Goal: Information Seeking & Learning: Learn about a topic

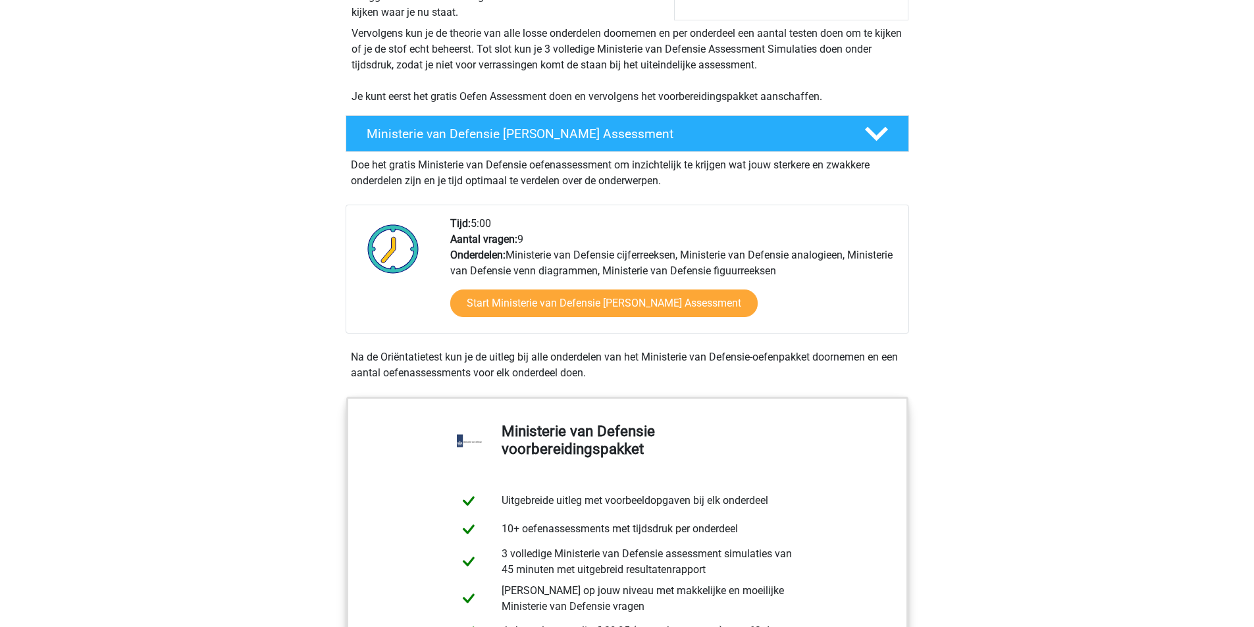
scroll to position [280, 0]
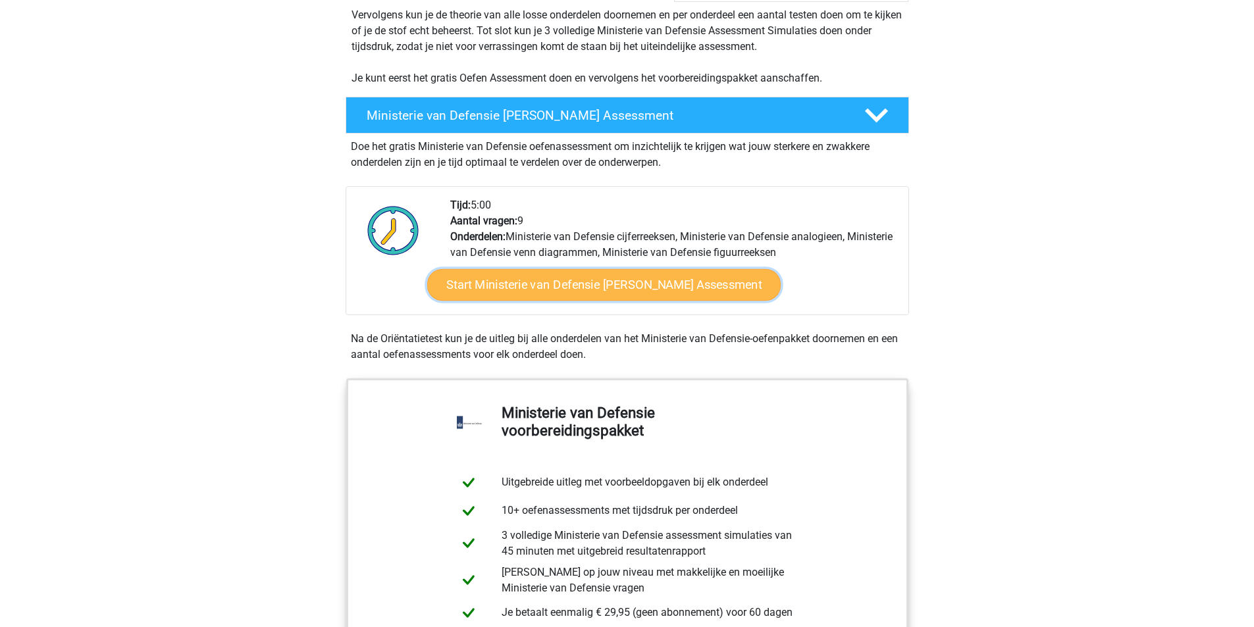
click at [570, 285] on link "Start Ministerie van Defensie [PERSON_NAME] Assessment" at bounding box center [604, 285] width 354 height 32
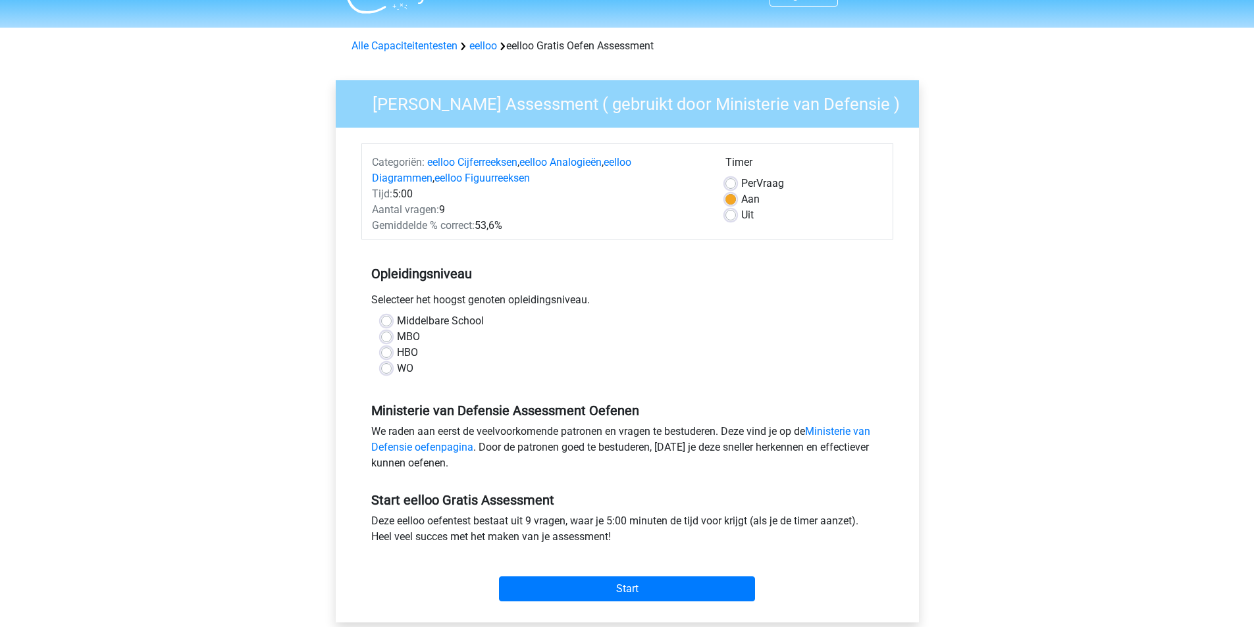
scroll to position [33, 0]
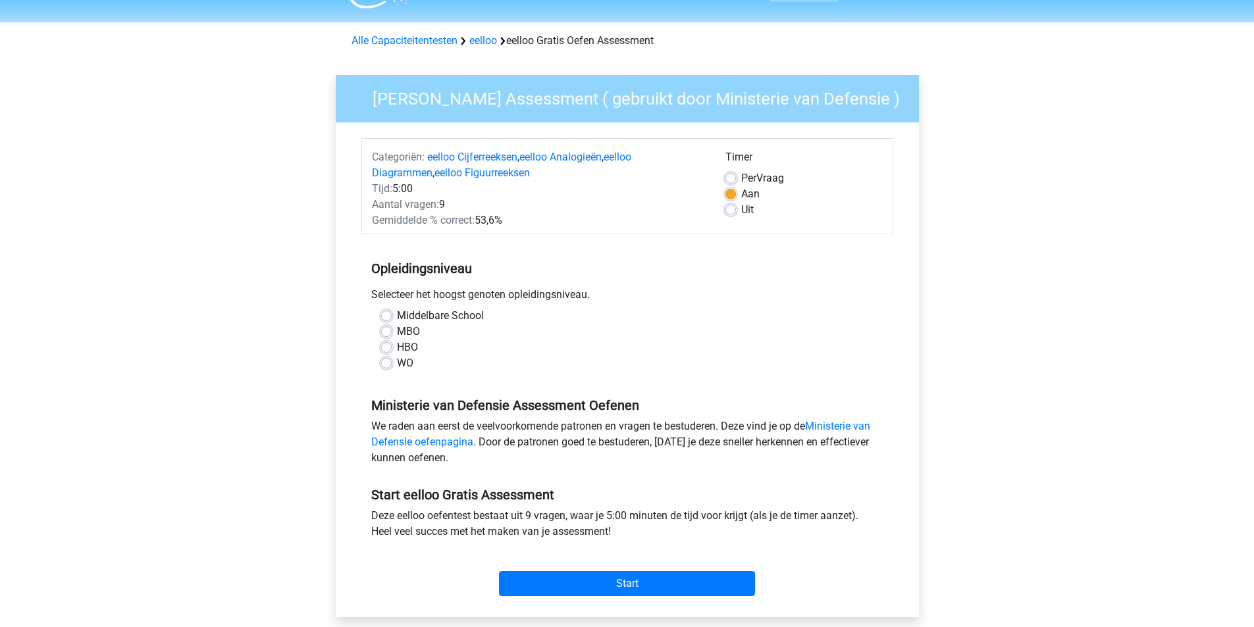
click at [397, 320] on label "Middelbare School" at bounding box center [440, 316] width 87 height 16
click at [384, 320] on input "Middelbare School" at bounding box center [386, 314] width 11 height 13
radio input "true"
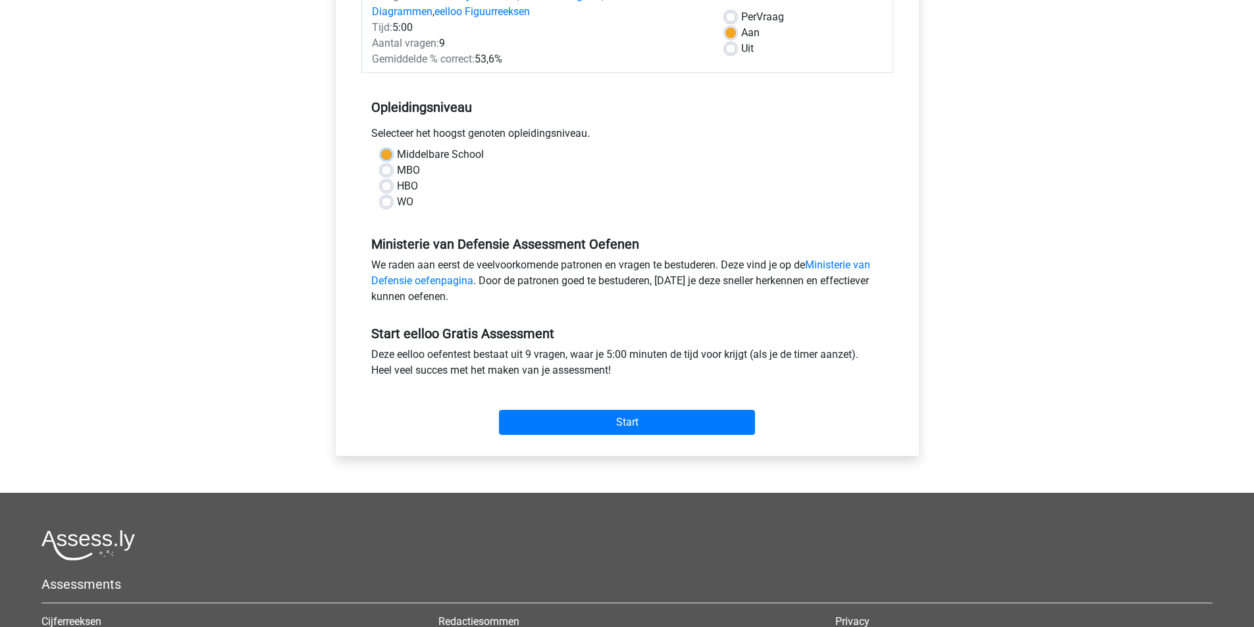
scroll to position [197, 0]
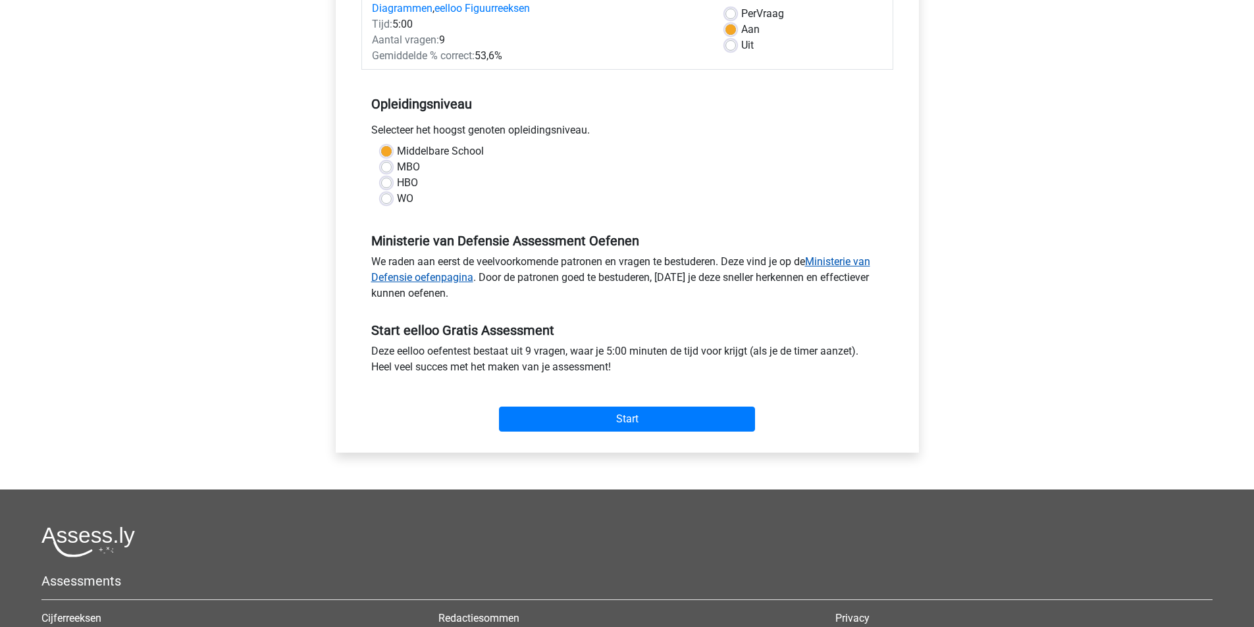
click at [822, 267] on link "Ministerie van Defensie oefenpagina" at bounding box center [620, 269] width 499 height 28
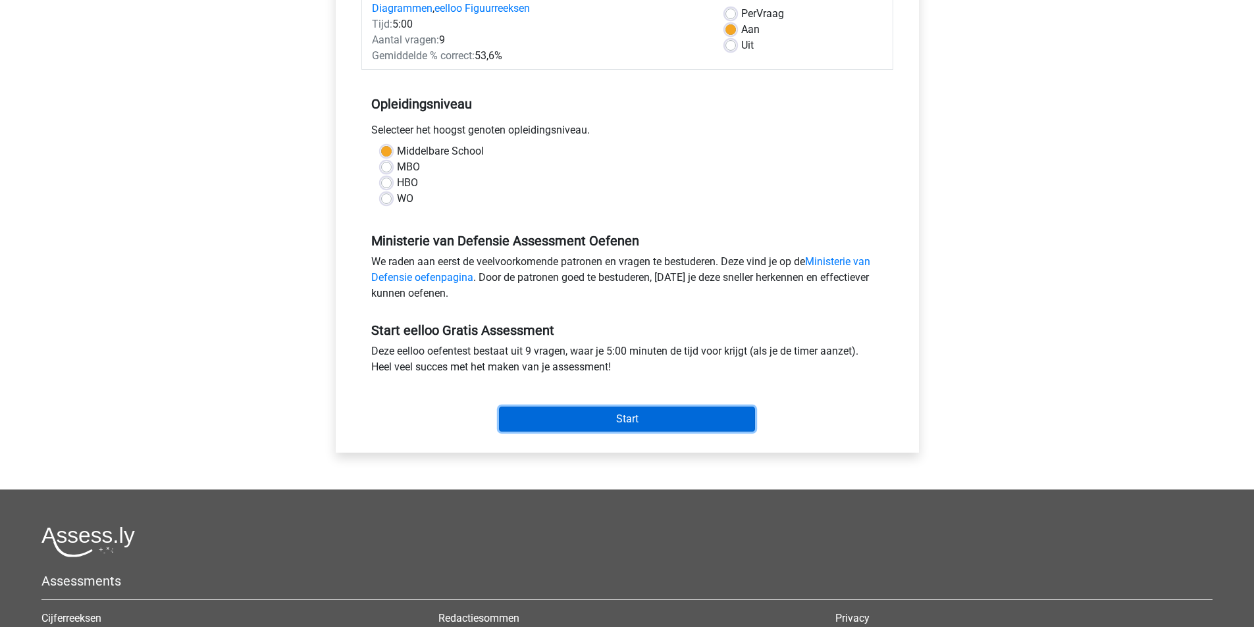
click at [558, 424] on input "Start" at bounding box center [627, 419] width 256 height 25
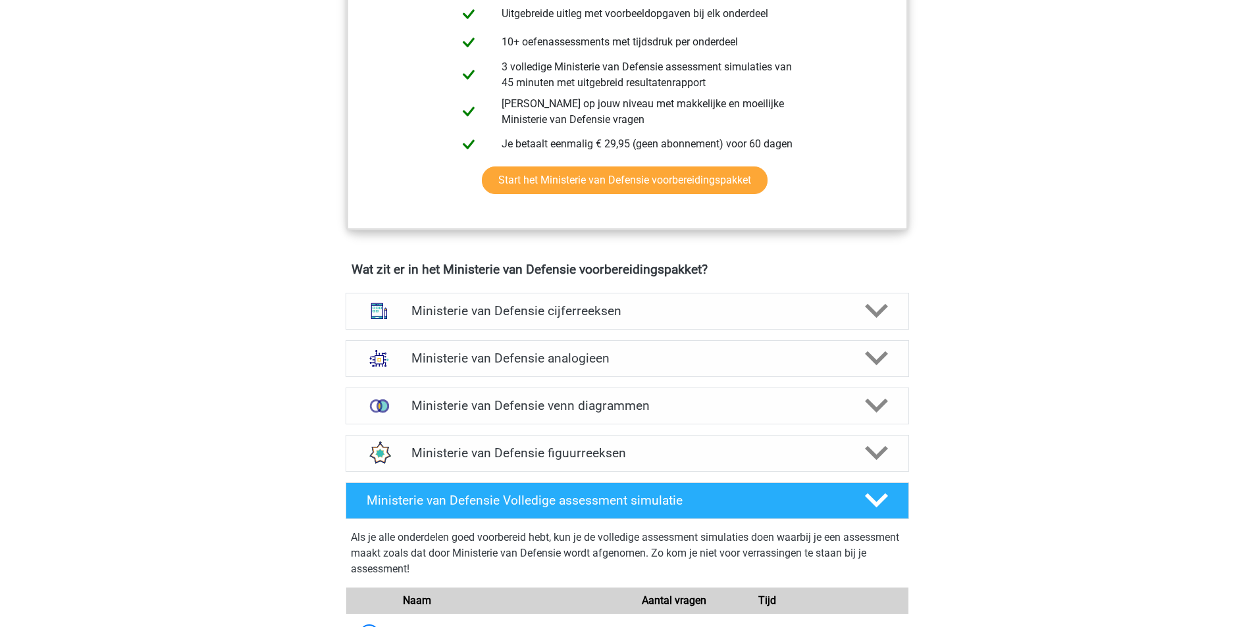
scroll to position [757, 0]
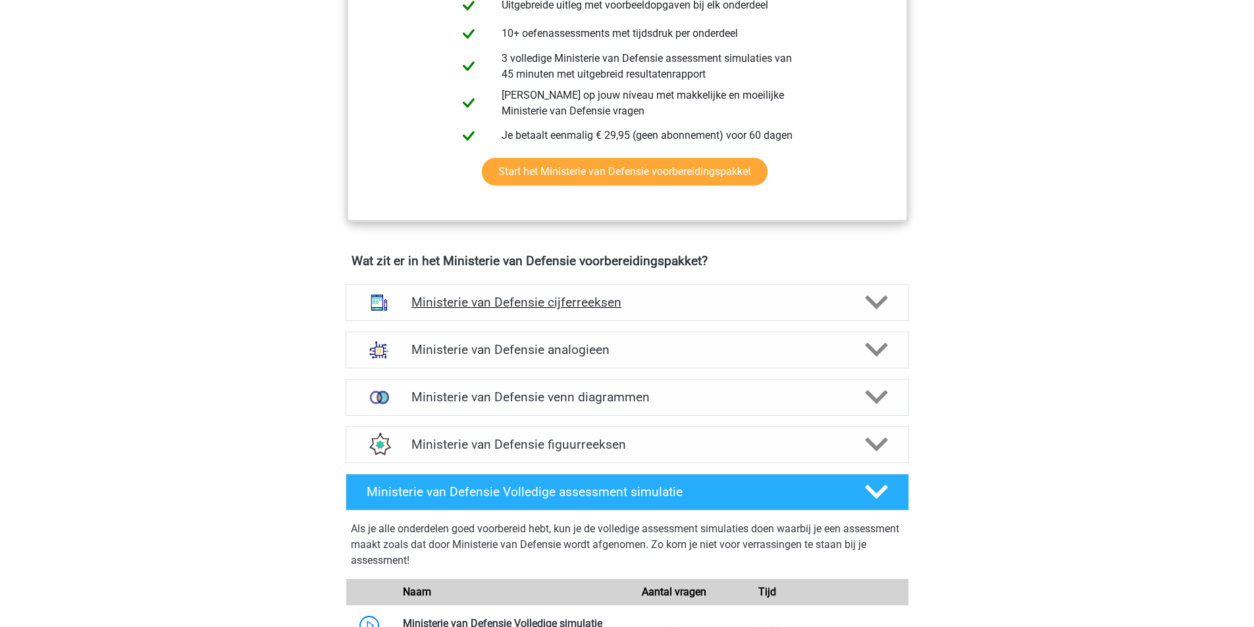
click at [806, 303] on h4 "Ministerie van Defensie cijferreeksen" at bounding box center [626, 302] width 431 height 15
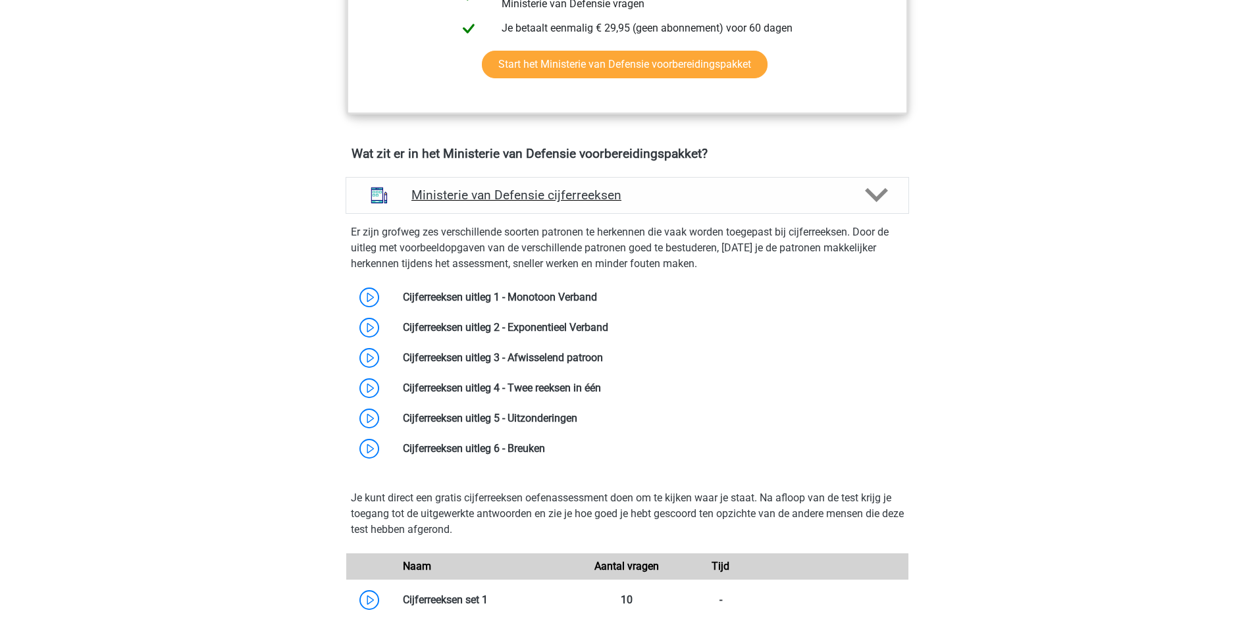
scroll to position [872, 0]
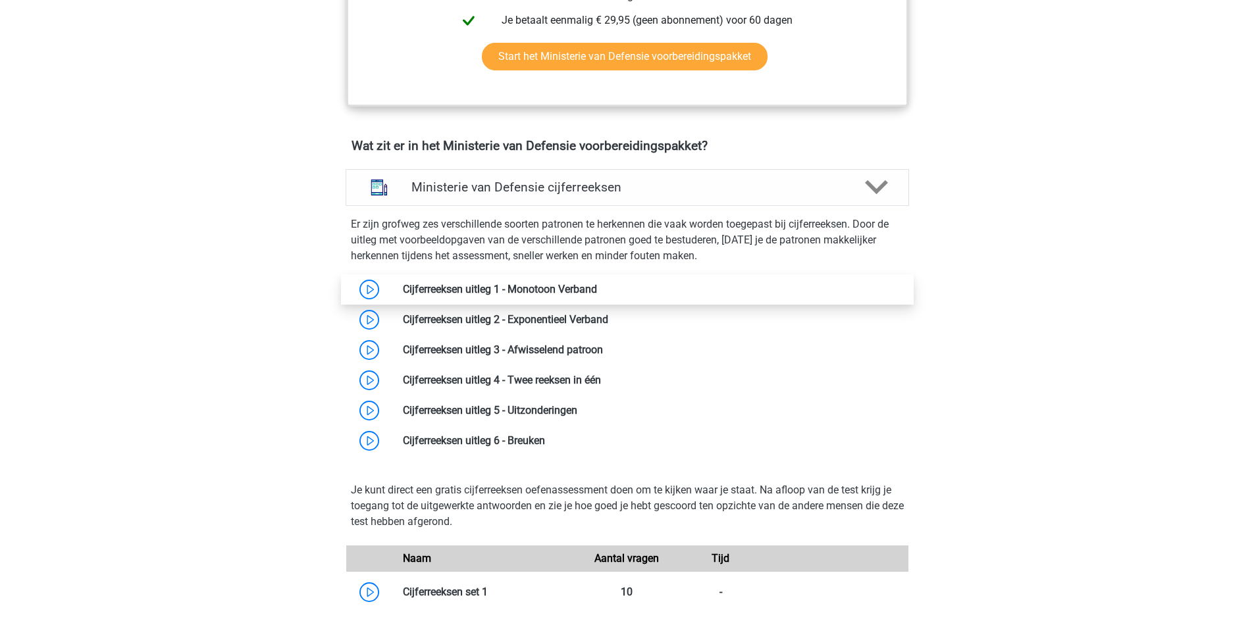
click at [597, 292] on link at bounding box center [597, 289] width 0 height 13
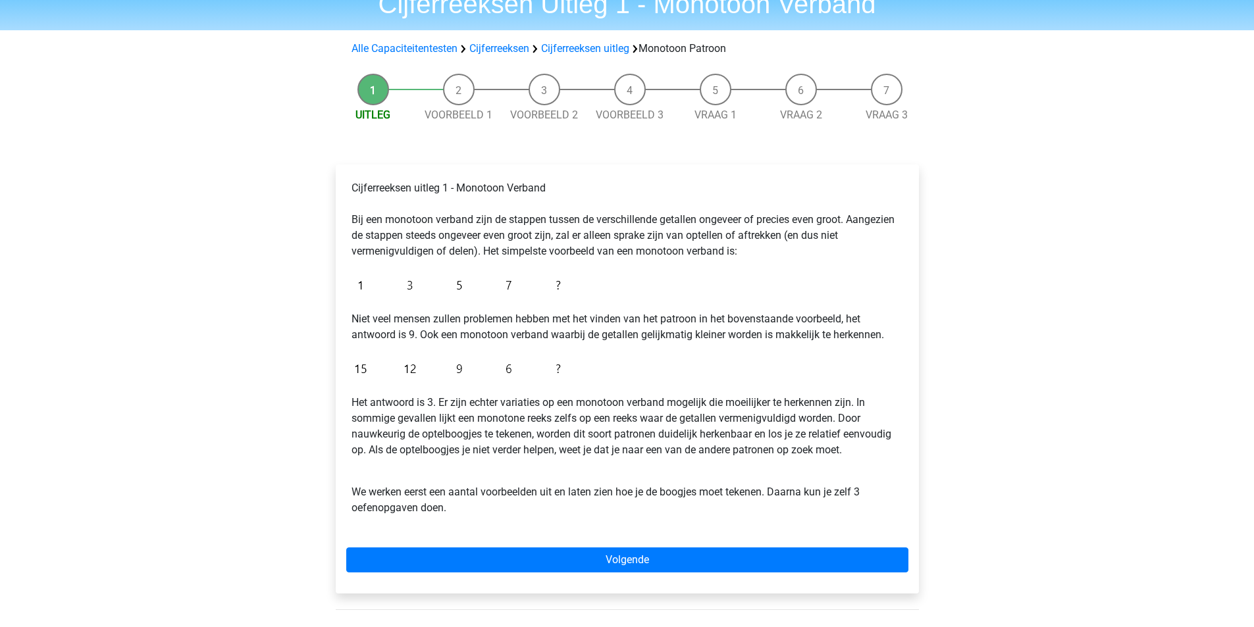
scroll to position [66, 0]
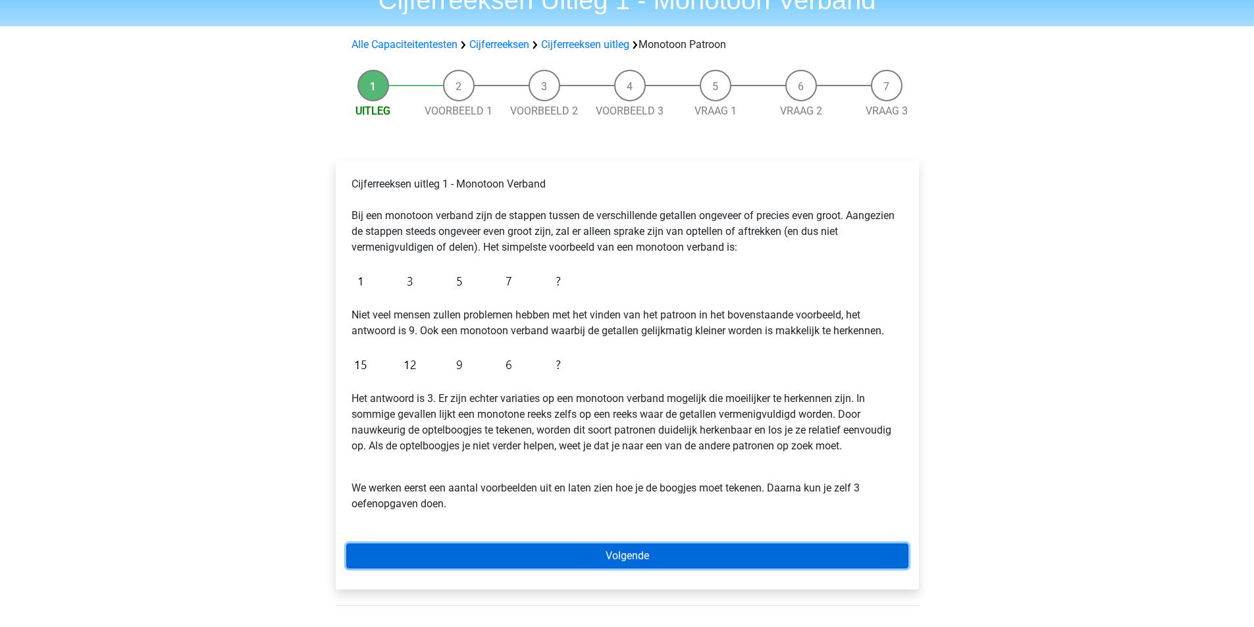
click at [594, 556] on link "Volgende" at bounding box center [627, 556] width 562 height 25
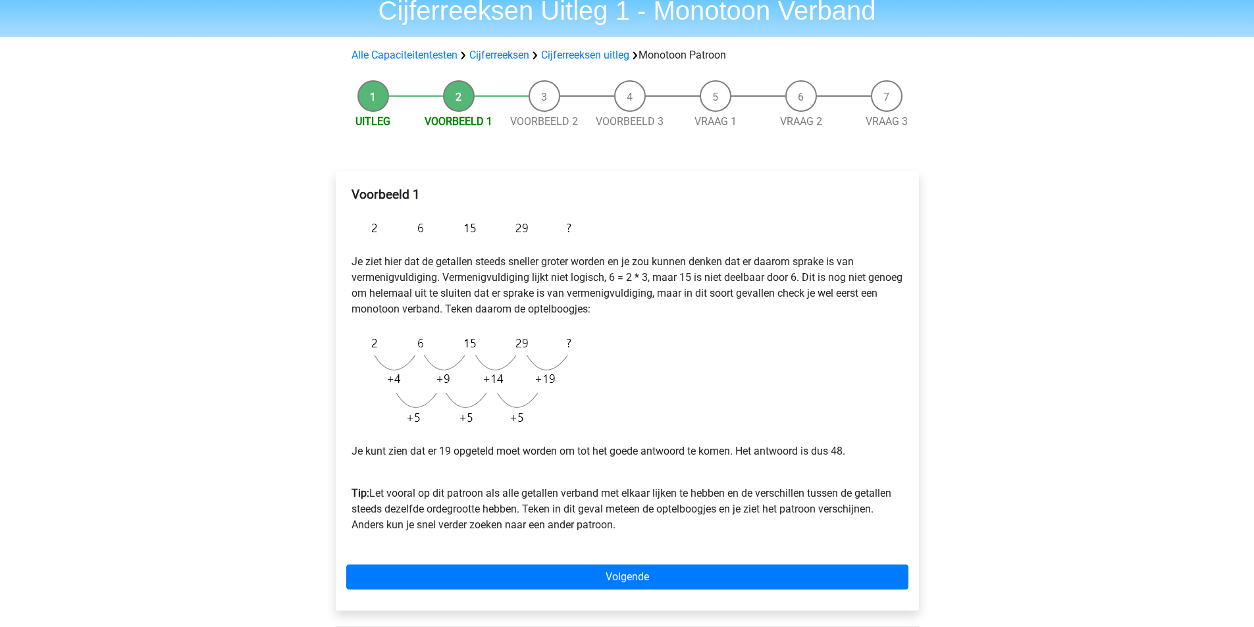
scroll to position [66, 0]
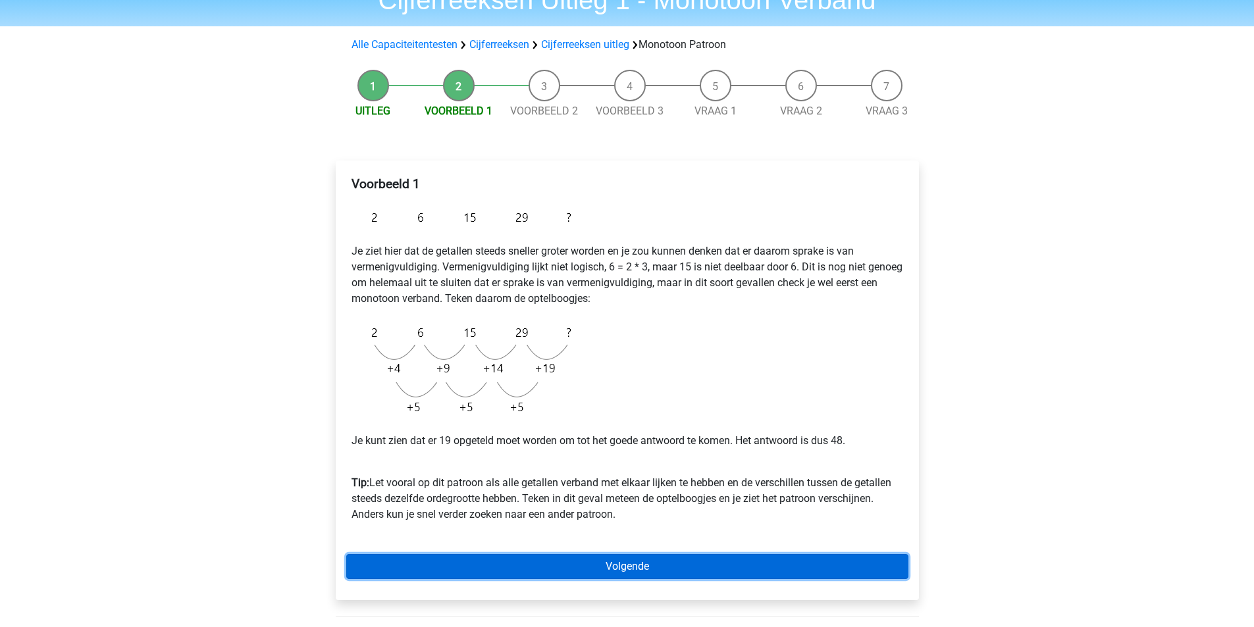
click at [650, 562] on link "Volgende" at bounding box center [627, 566] width 562 height 25
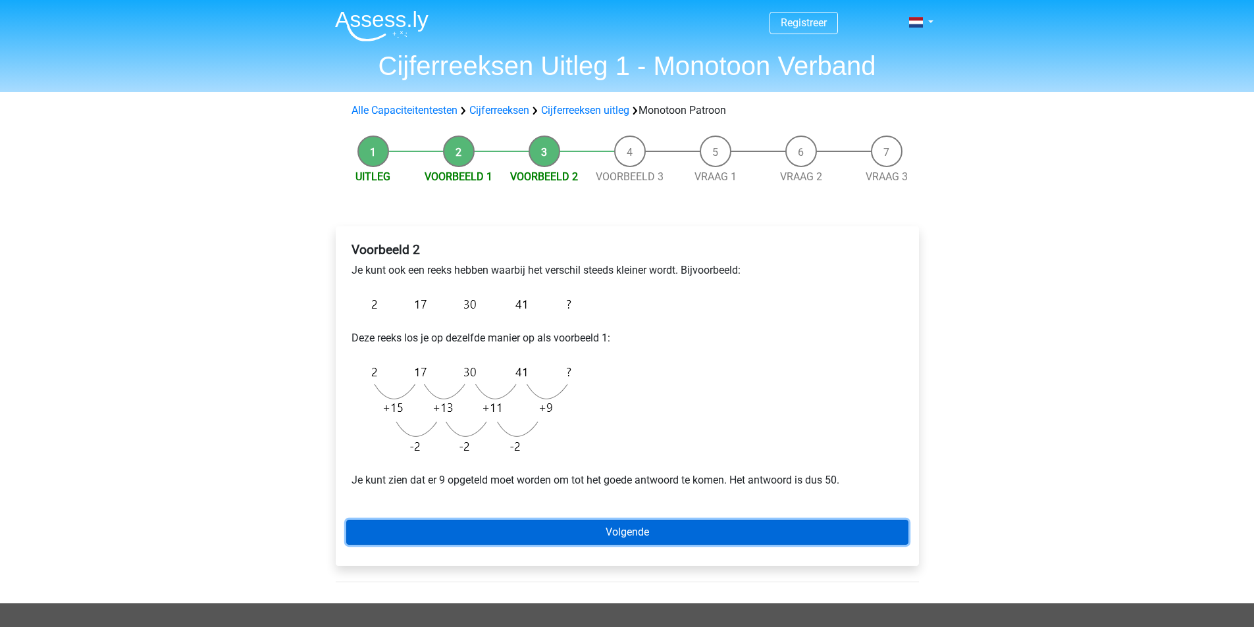
click at [657, 527] on link "Volgende" at bounding box center [627, 532] width 562 height 25
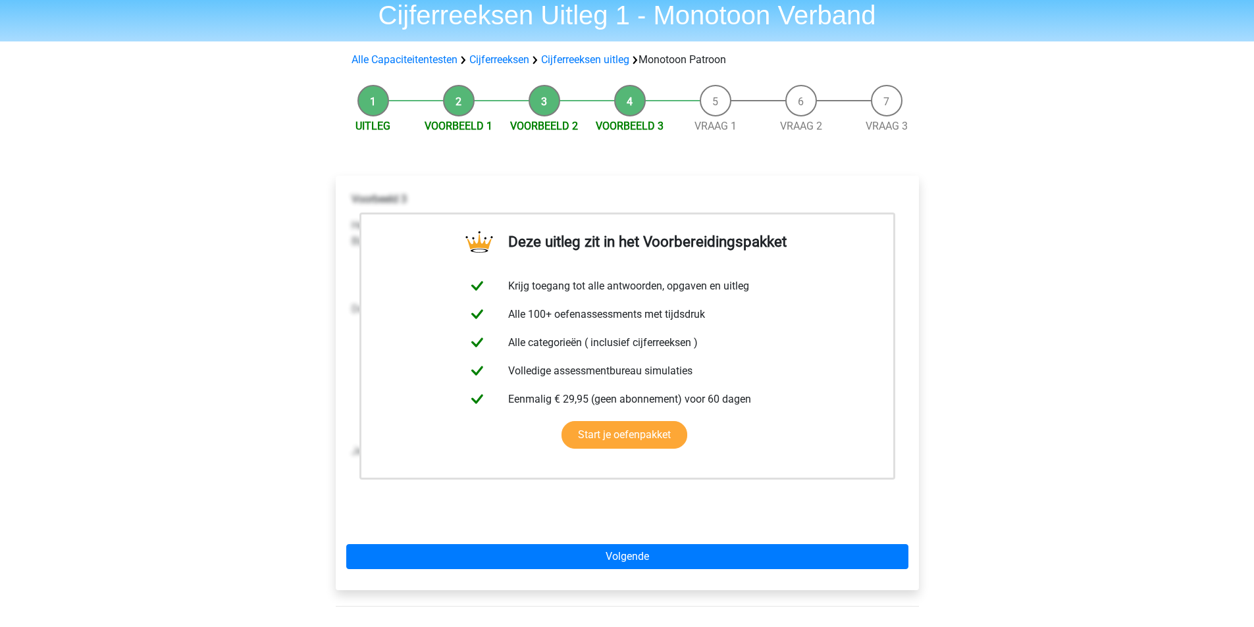
scroll to position [66, 0]
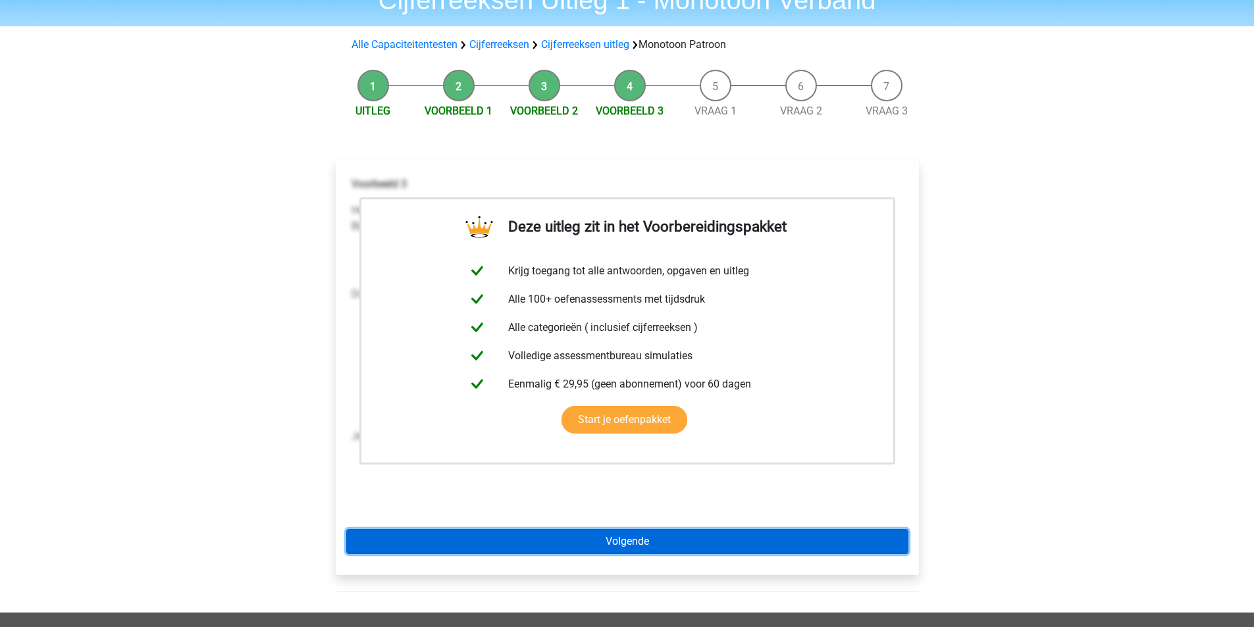
click at [651, 543] on link "Volgende" at bounding box center [627, 541] width 562 height 25
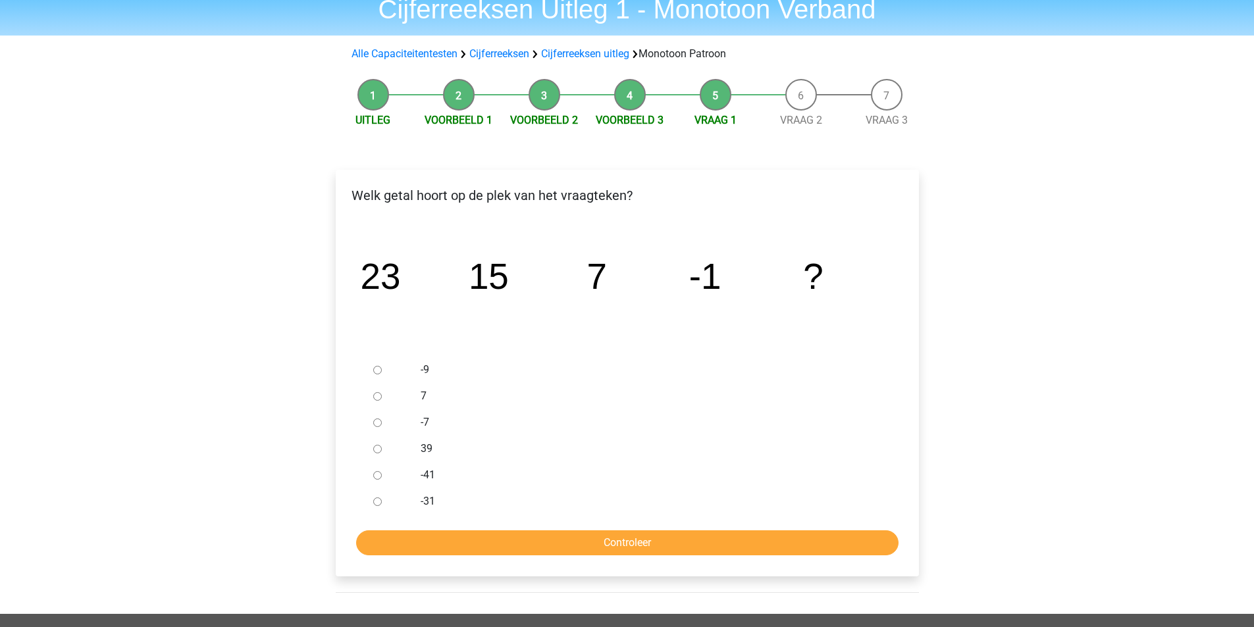
scroll to position [66, 0]
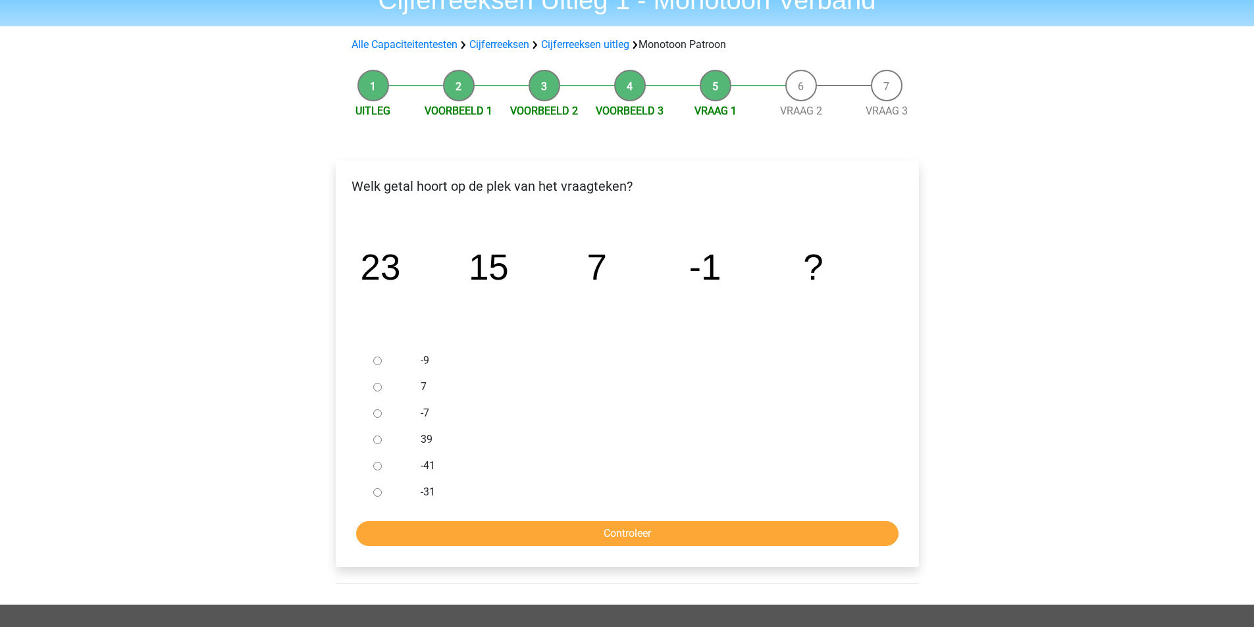
click at [379, 363] on input "-9" at bounding box center [377, 361] width 9 height 9
radio input "true"
click at [512, 537] on input "Controleer" at bounding box center [627, 533] width 542 height 25
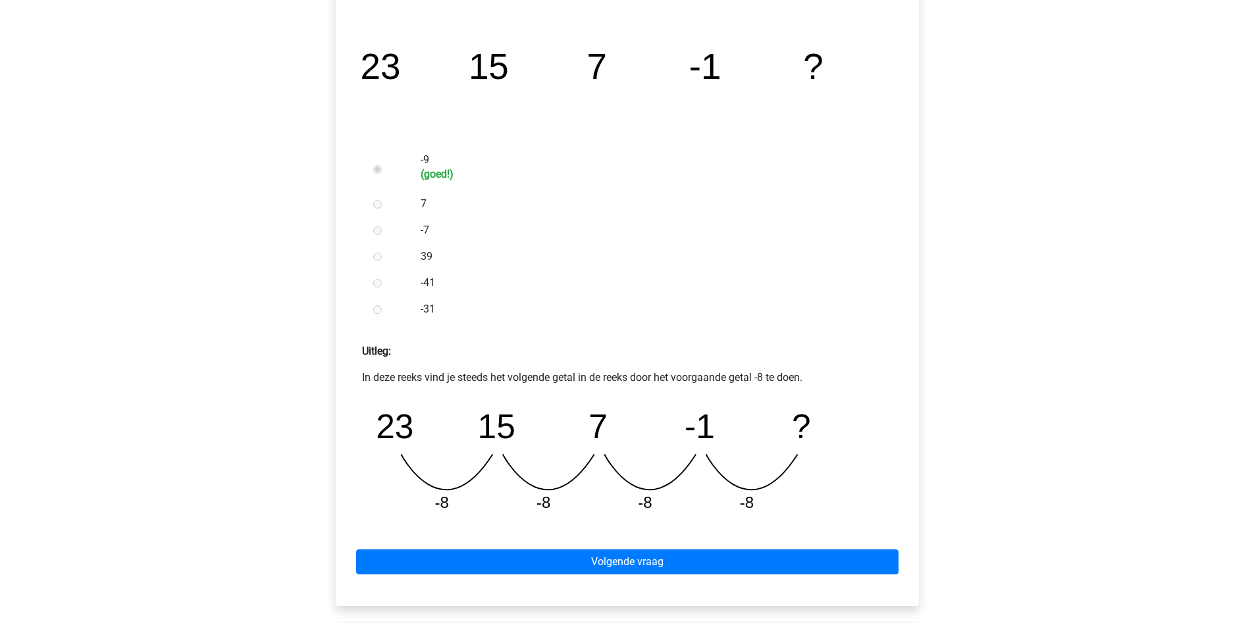
scroll to position [280, 0]
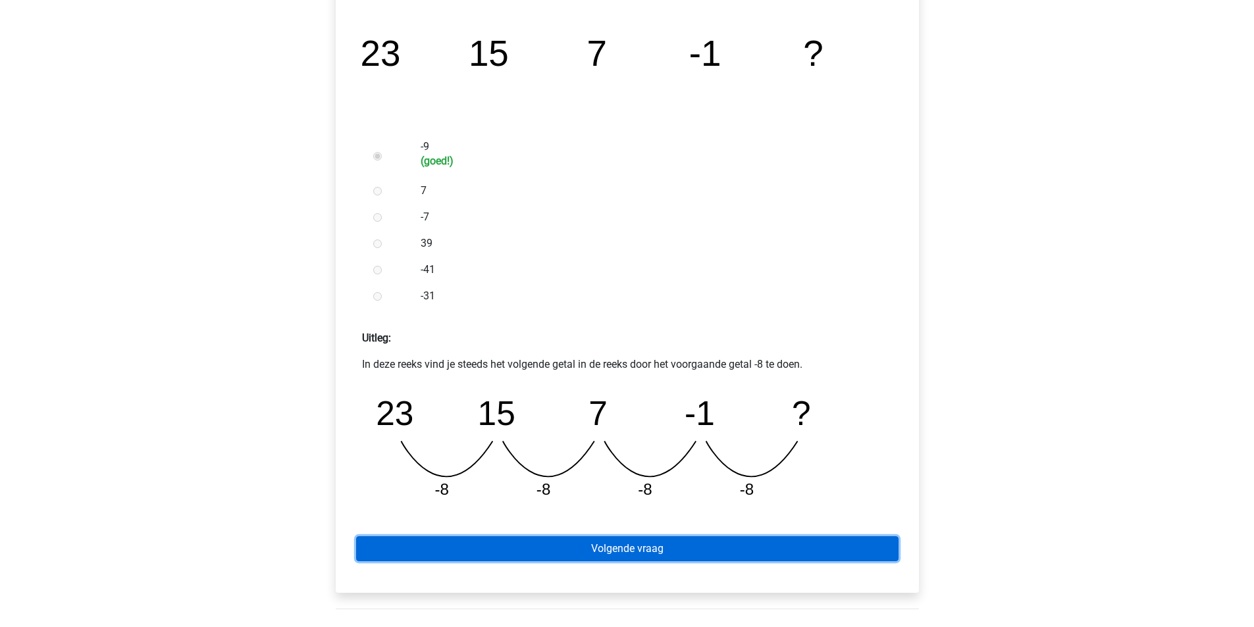
click at [565, 547] on link "Volgende vraag" at bounding box center [627, 549] width 542 height 25
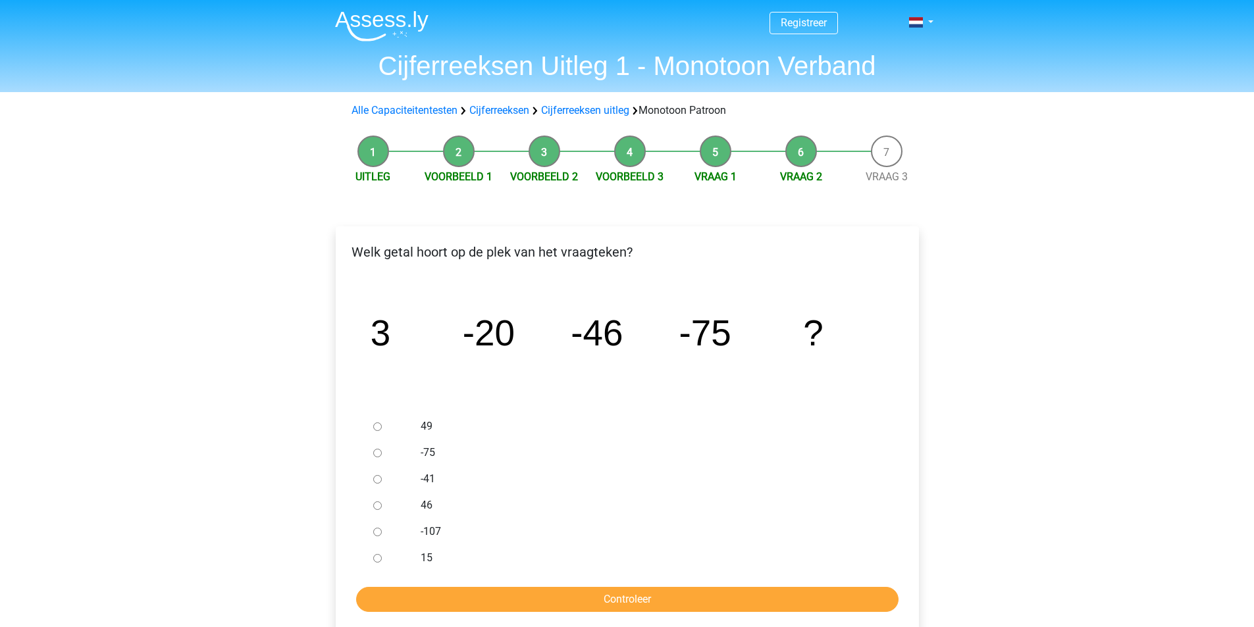
click at [377, 533] on input "-107" at bounding box center [377, 532] width 9 height 9
radio input "true"
click at [530, 601] on input "Controleer" at bounding box center [627, 599] width 542 height 25
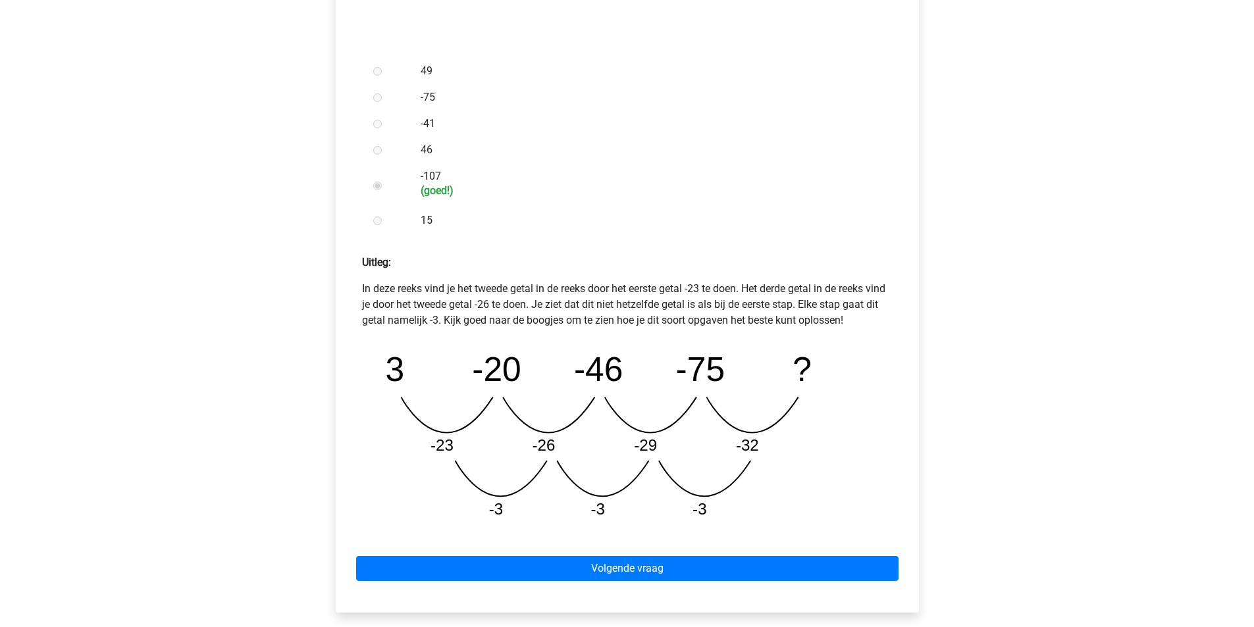
scroll to position [362, 0]
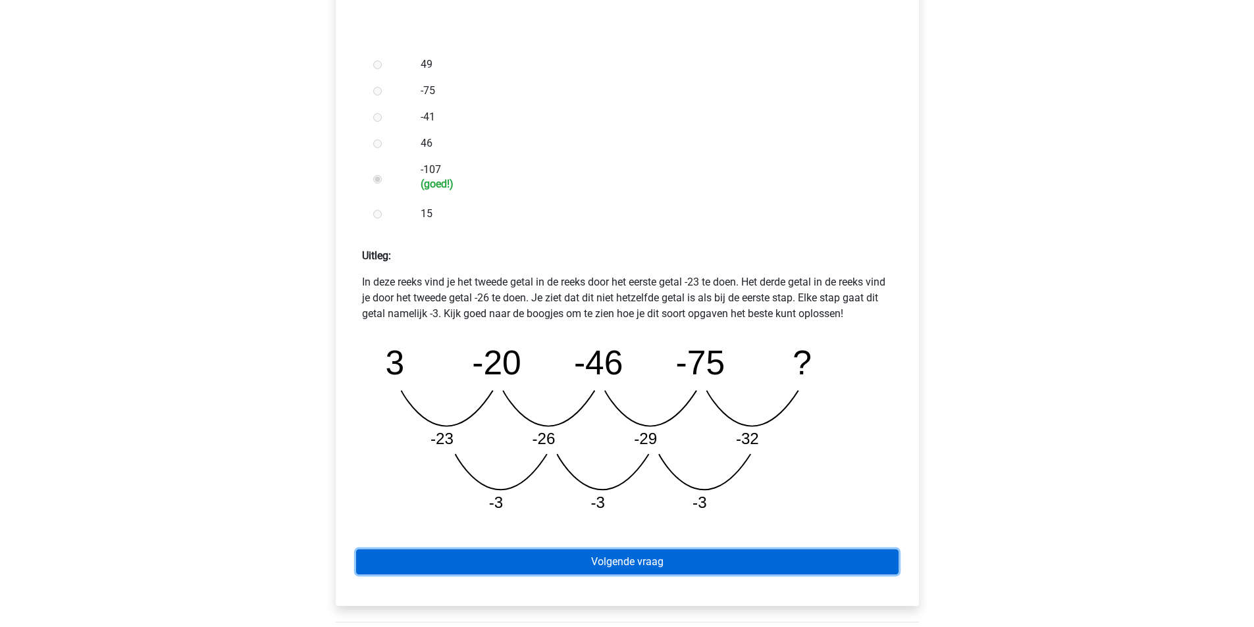
click at [637, 556] on link "Volgende vraag" at bounding box center [627, 562] width 542 height 25
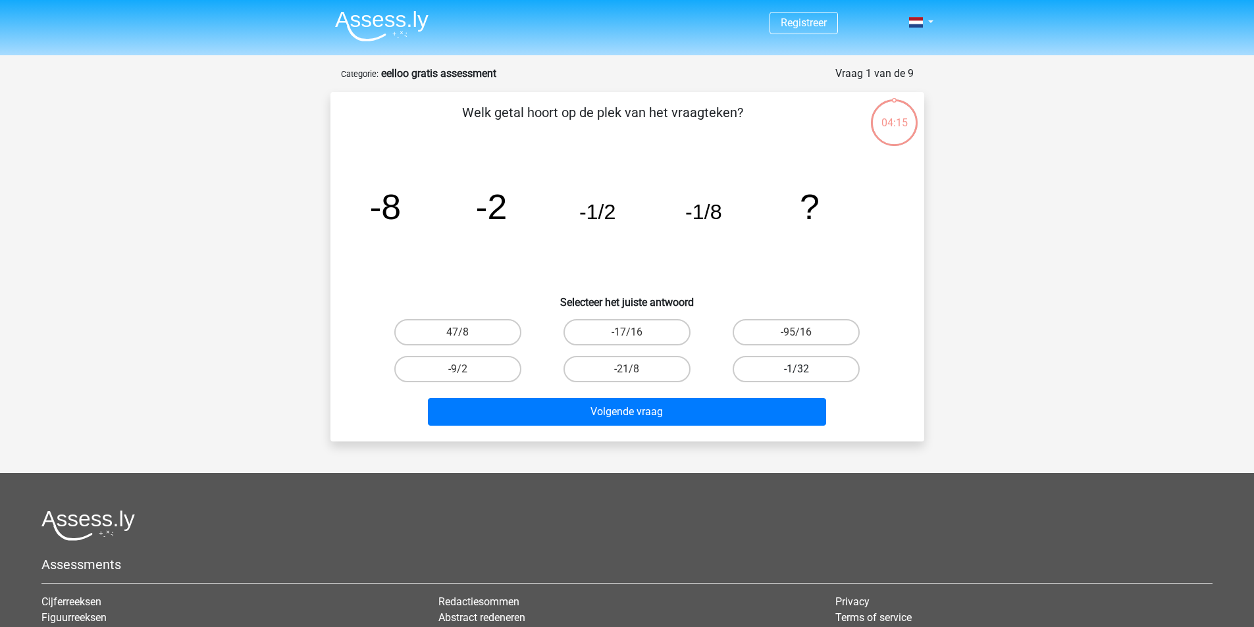
click at [780, 369] on label "-1/32" at bounding box center [796, 369] width 127 height 26
click at [797, 369] on input "-1/32" at bounding box center [801, 373] width 9 height 9
radio input "true"
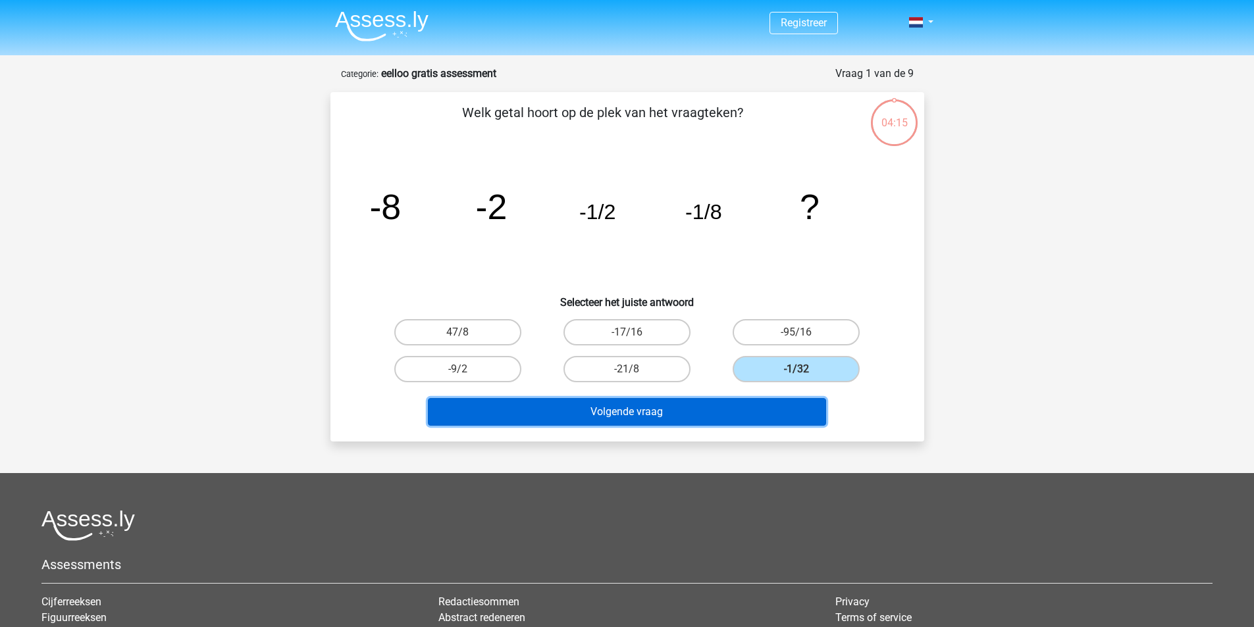
click at [716, 404] on button "Volgende vraag" at bounding box center [627, 412] width 398 height 28
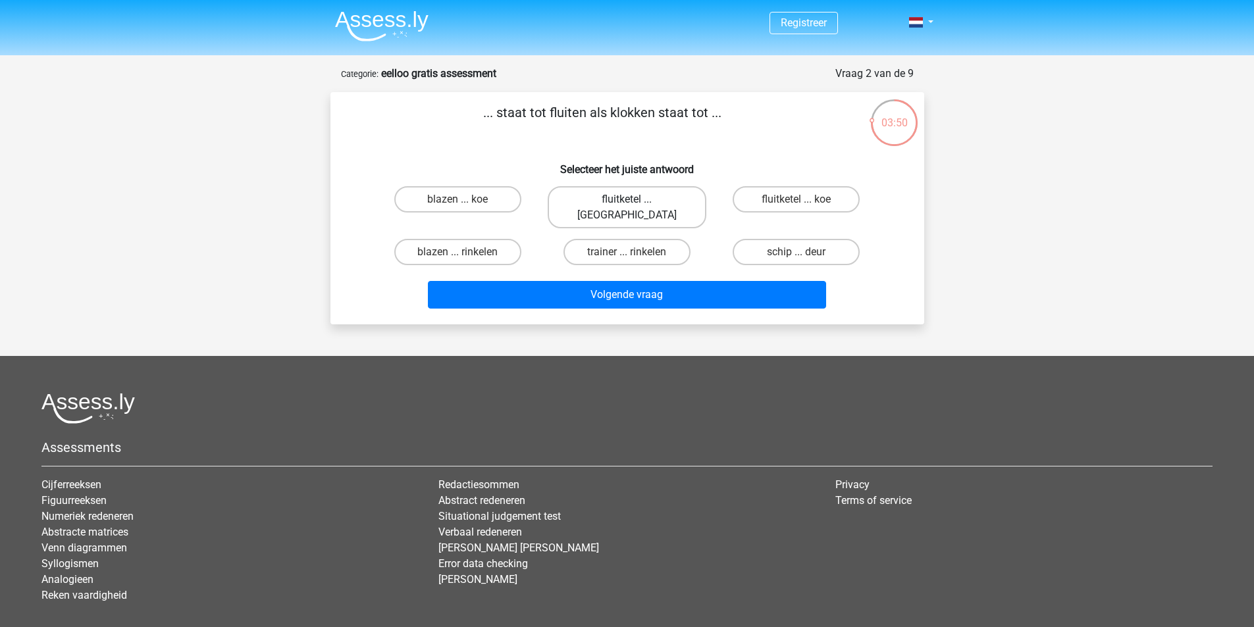
click at [665, 196] on label "fluitketel ... luiden" at bounding box center [627, 207] width 159 height 42
click at [635, 199] on input "fluitketel ... luiden" at bounding box center [631, 203] width 9 height 9
radio input "true"
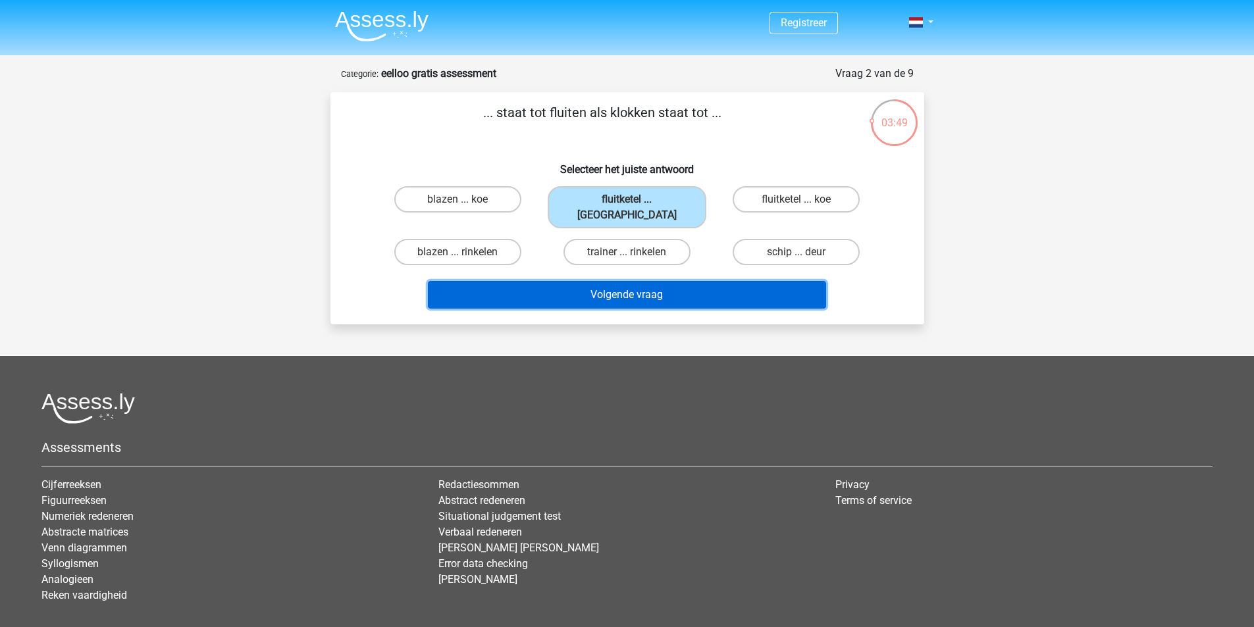
click at [661, 281] on button "Volgende vraag" at bounding box center [627, 295] width 398 height 28
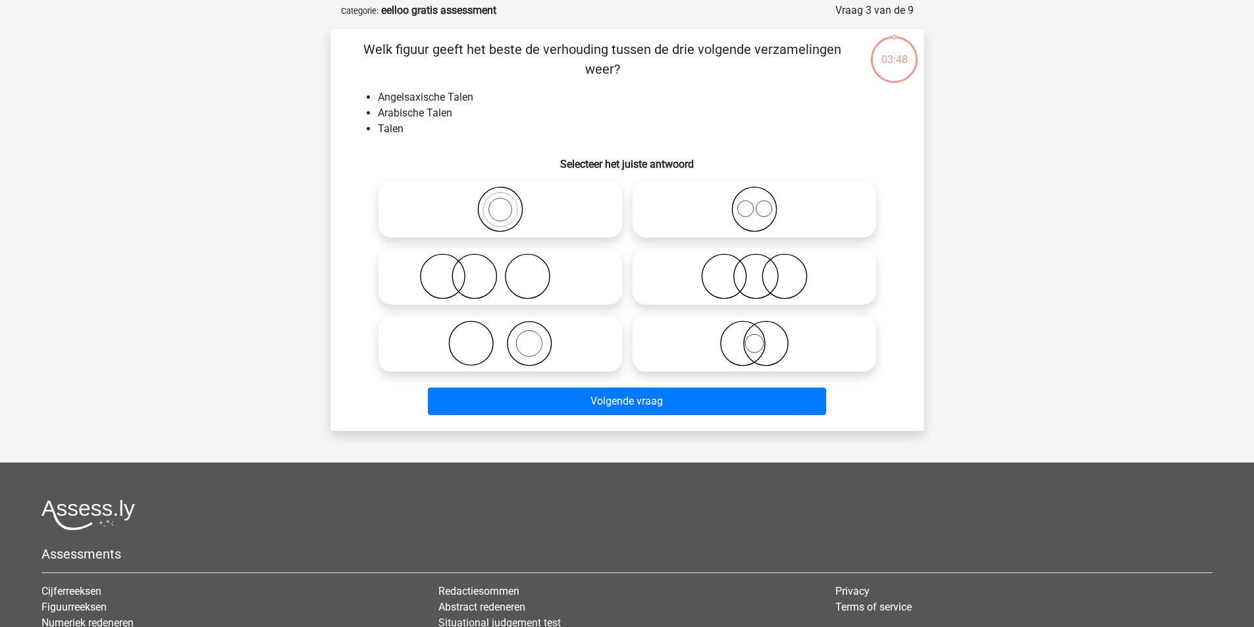
scroll to position [66, 0]
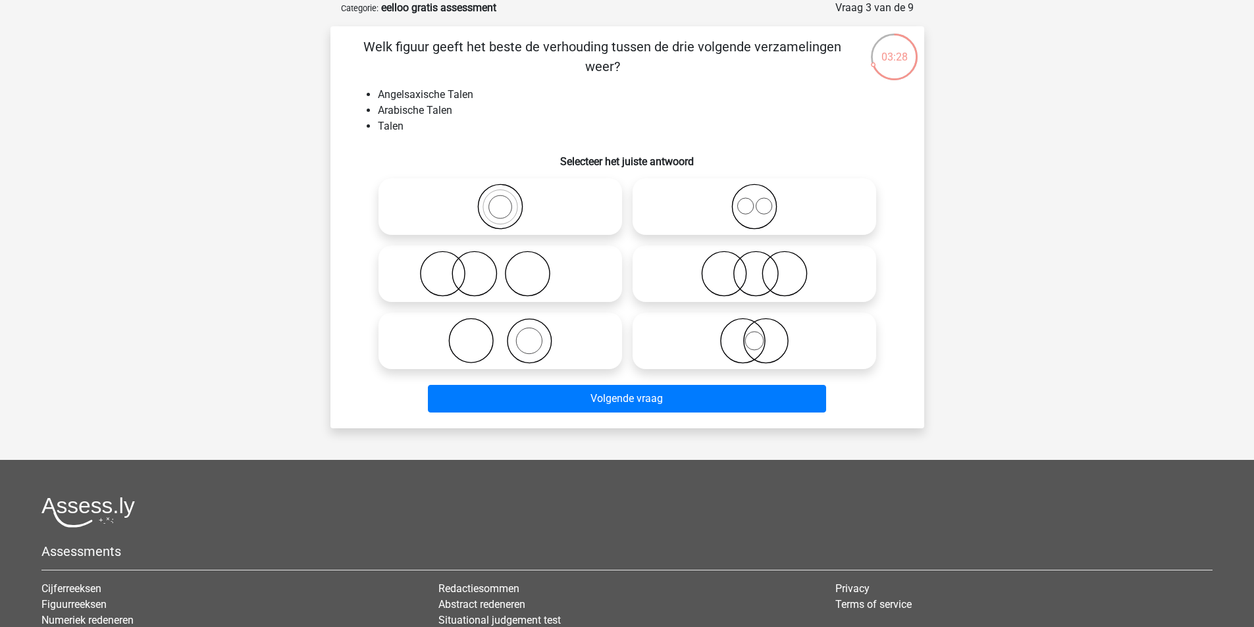
click at [536, 205] on icon at bounding box center [500, 207] width 233 height 46
click at [509, 200] on input "radio" at bounding box center [504, 196] width 9 height 9
radio input "true"
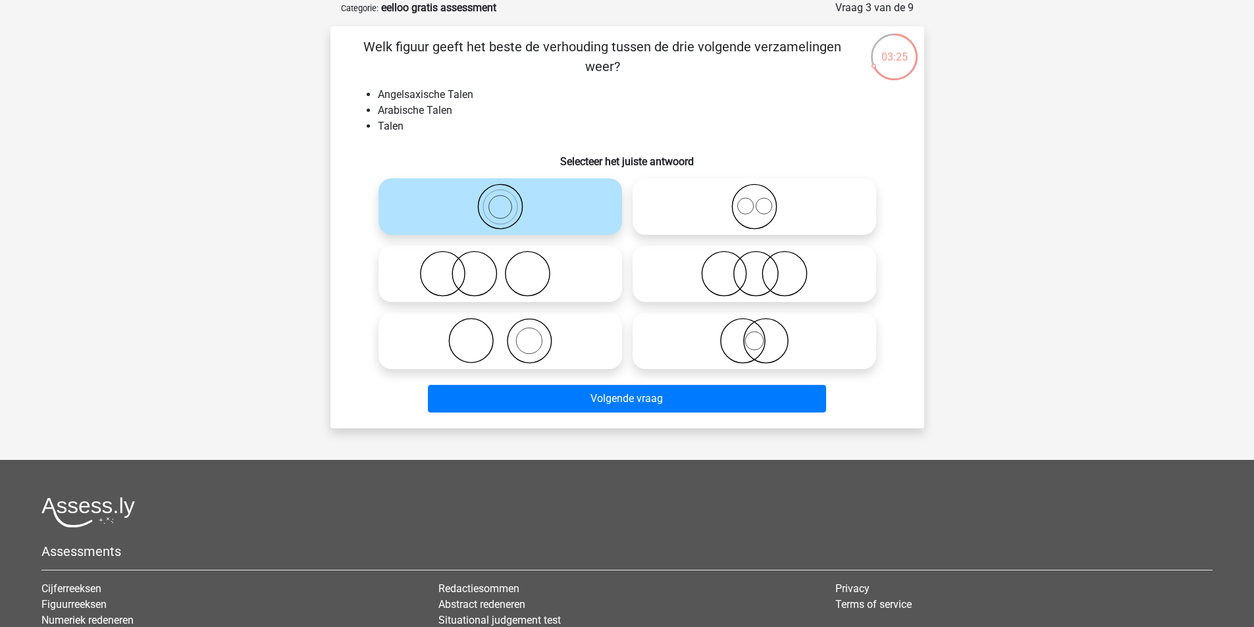
click at [687, 187] on icon at bounding box center [754, 207] width 233 height 46
click at [754, 192] on input "radio" at bounding box center [758, 196] width 9 height 9
radio input "true"
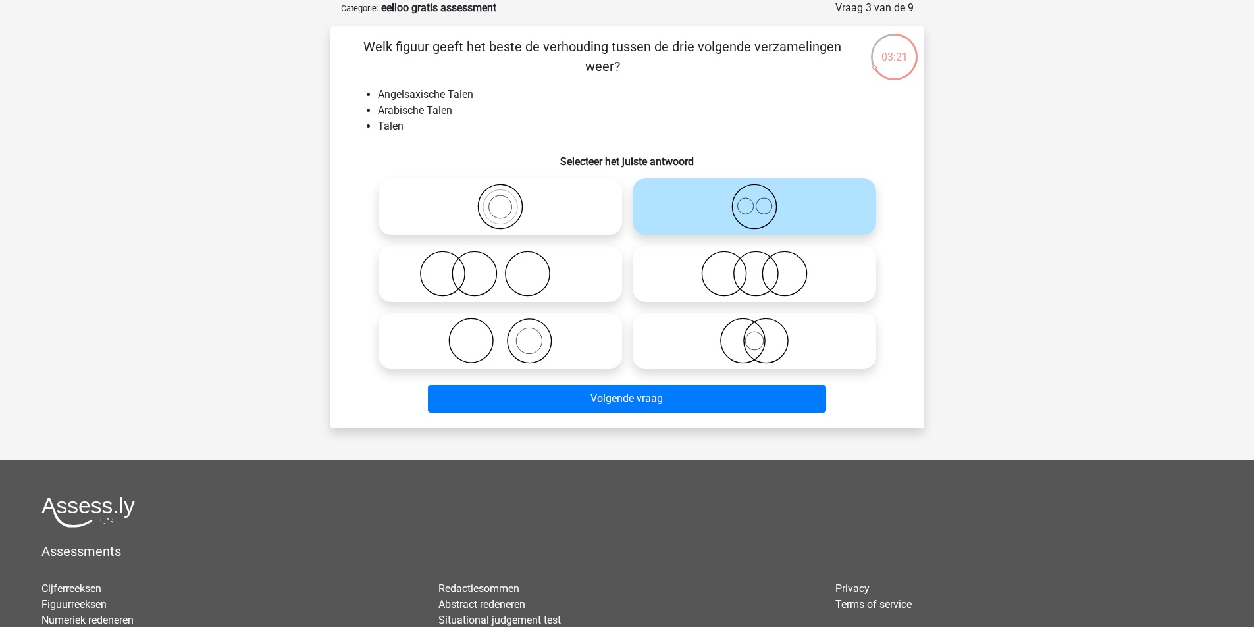
click at [700, 350] on icon at bounding box center [754, 341] width 233 height 46
click at [754, 334] on input "radio" at bounding box center [758, 330] width 9 height 9
radio input "true"
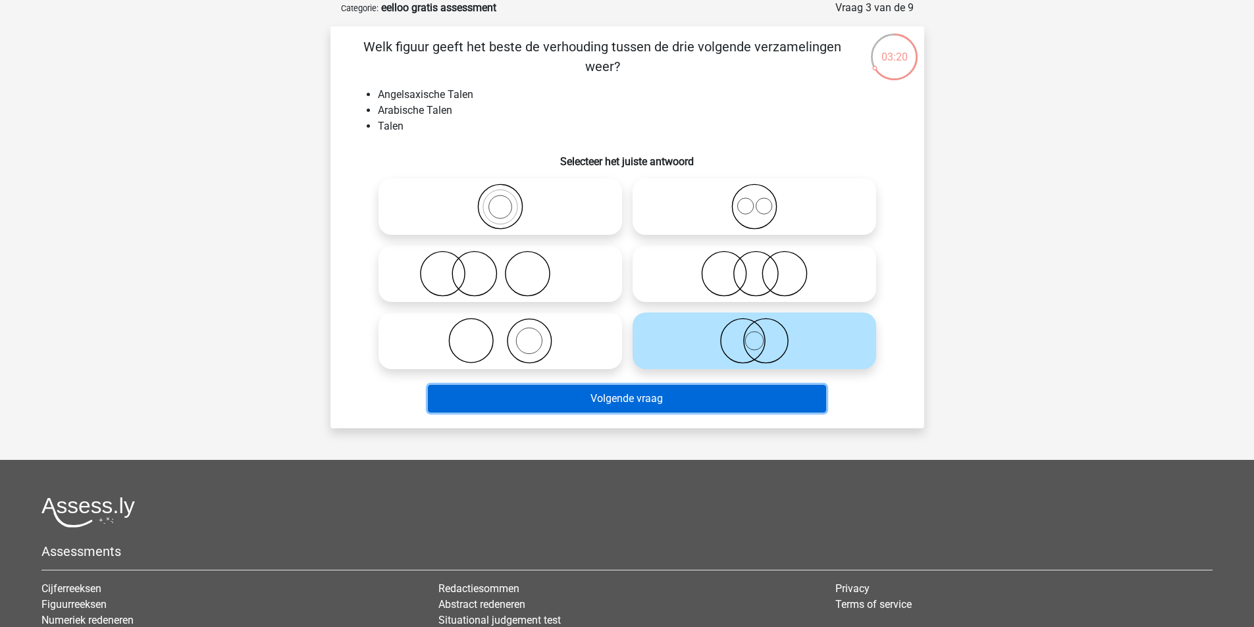
click at [650, 401] on button "Volgende vraag" at bounding box center [627, 399] width 398 height 28
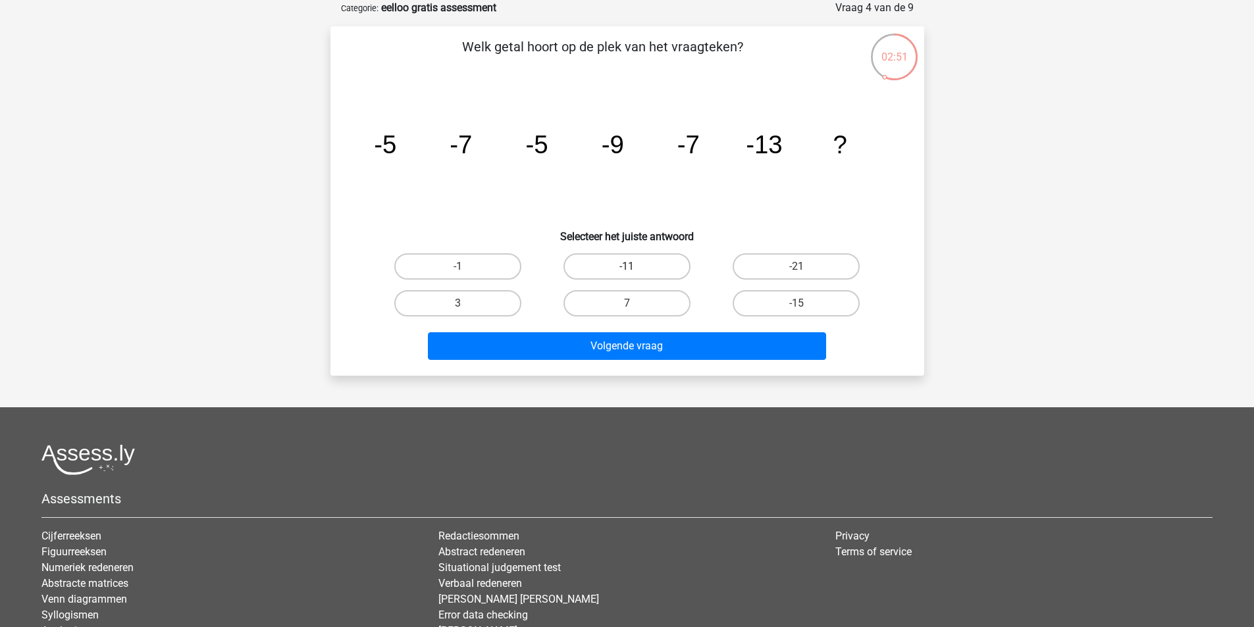
click at [648, 266] on label "-11" at bounding box center [627, 266] width 127 height 26
click at [635, 267] on input "-11" at bounding box center [631, 271] width 9 height 9
radio input "true"
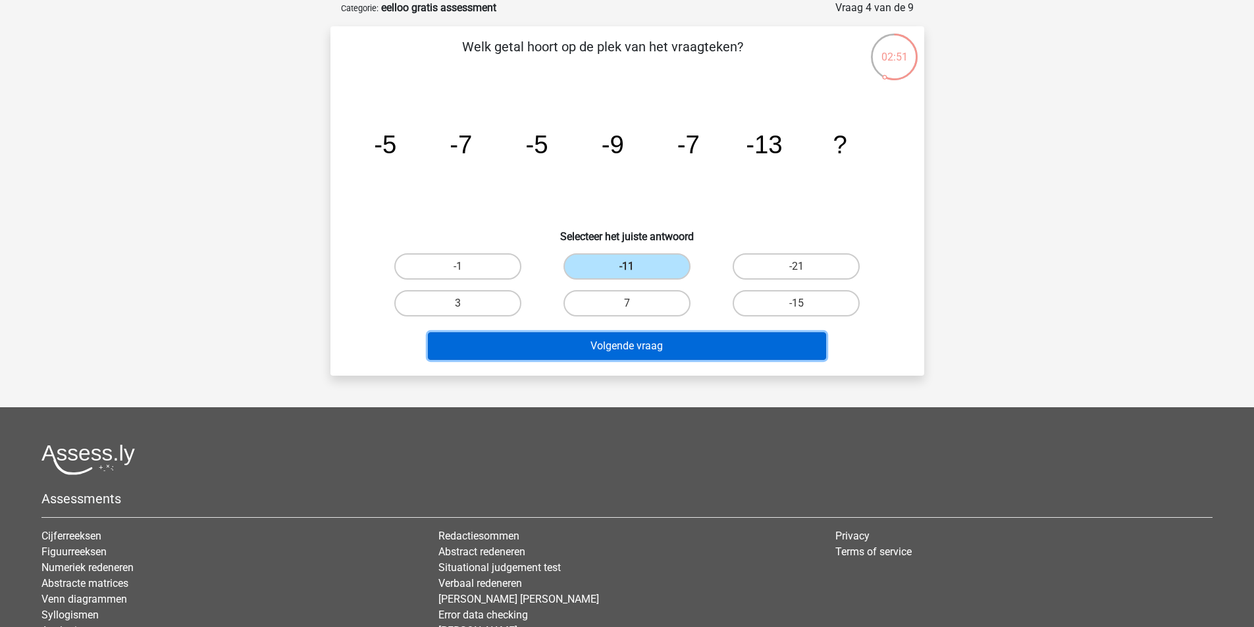
click at [661, 340] on button "Volgende vraag" at bounding box center [627, 346] width 398 height 28
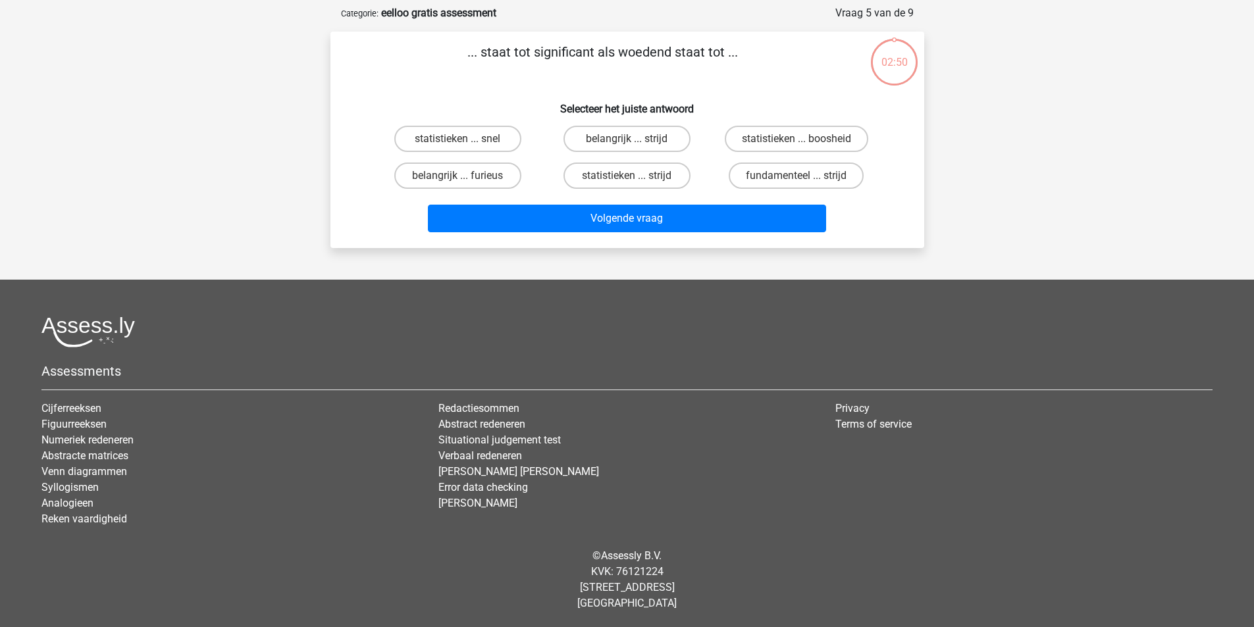
scroll to position [61, 0]
click at [776, 142] on label "statistieken ... boosheid" at bounding box center [797, 139] width 144 height 26
click at [797, 142] on input "statistieken ... boosheid" at bounding box center [801, 143] width 9 height 9
radio input "true"
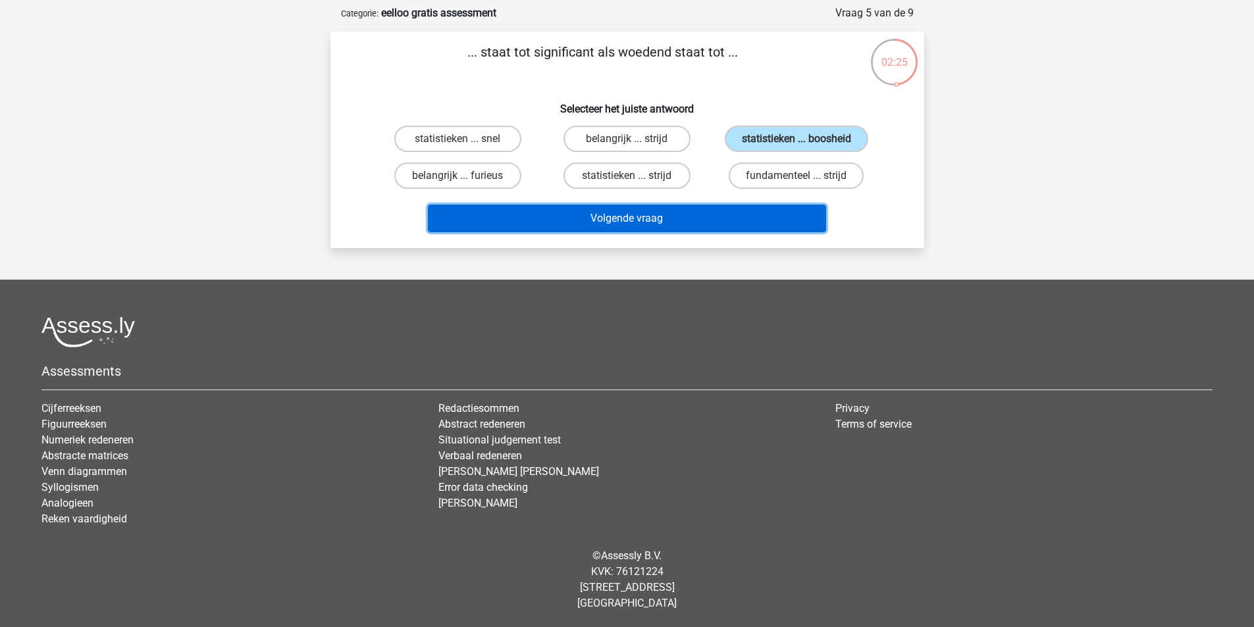
click at [727, 214] on button "Volgende vraag" at bounding box center [627, 219] width 398 height 28
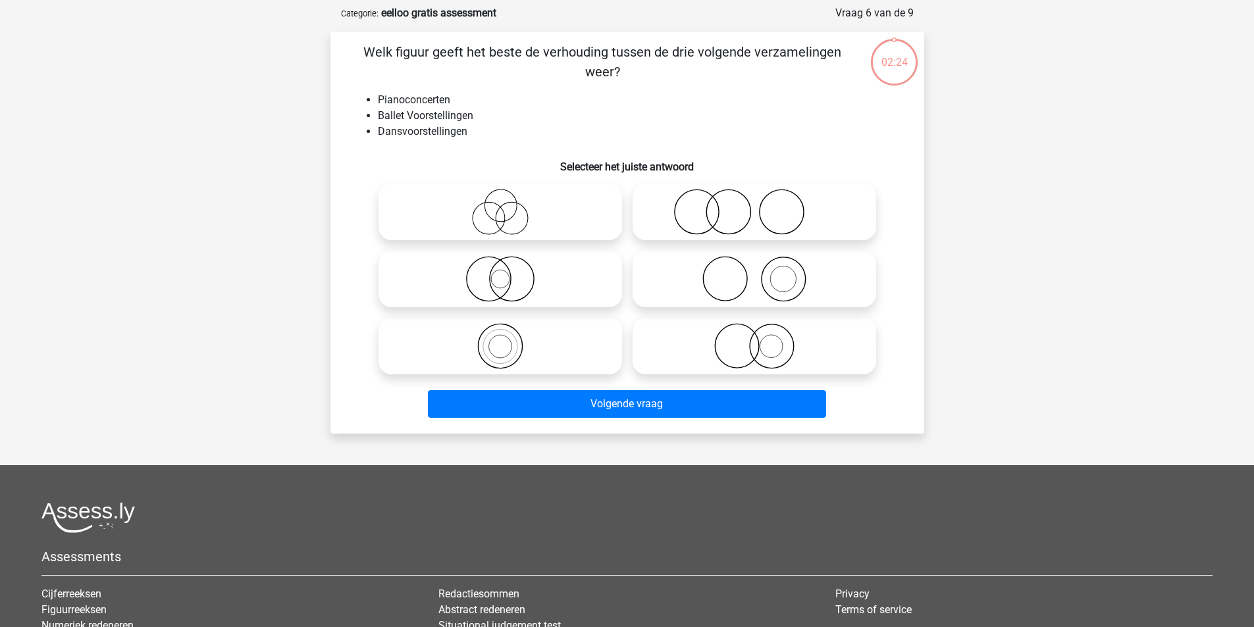
scroll to position [66, 0]
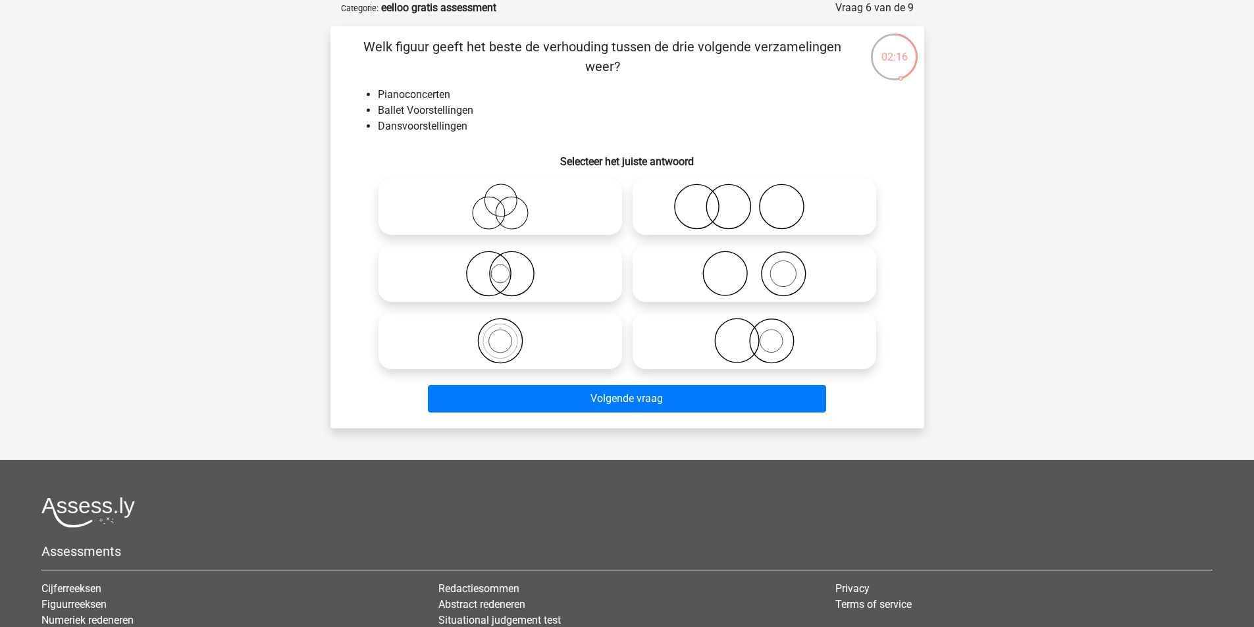
click at [737, 201] on icon at bounding box center [754, 207] width 233 height 46
click at [754, 200] on input "radio" at bounding box center [758, 196] width 9 height 9
radio input "true"
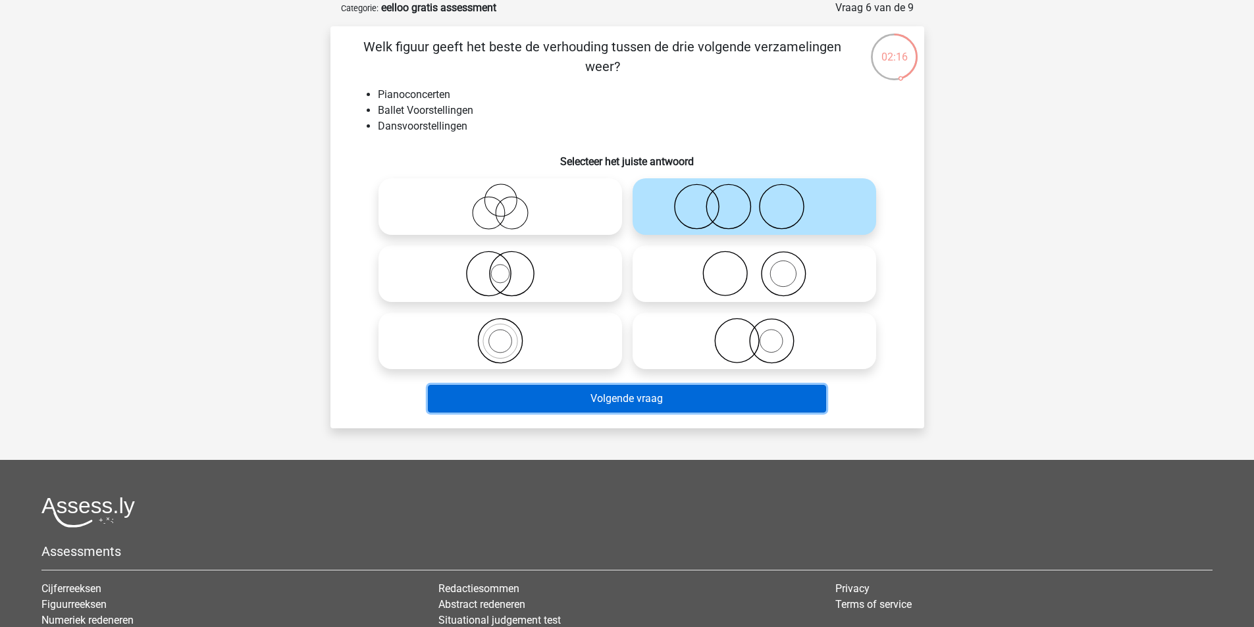
click at [659, 394] on button "Volgende vraag" at bounding box center [627, 399] width 398 height 28
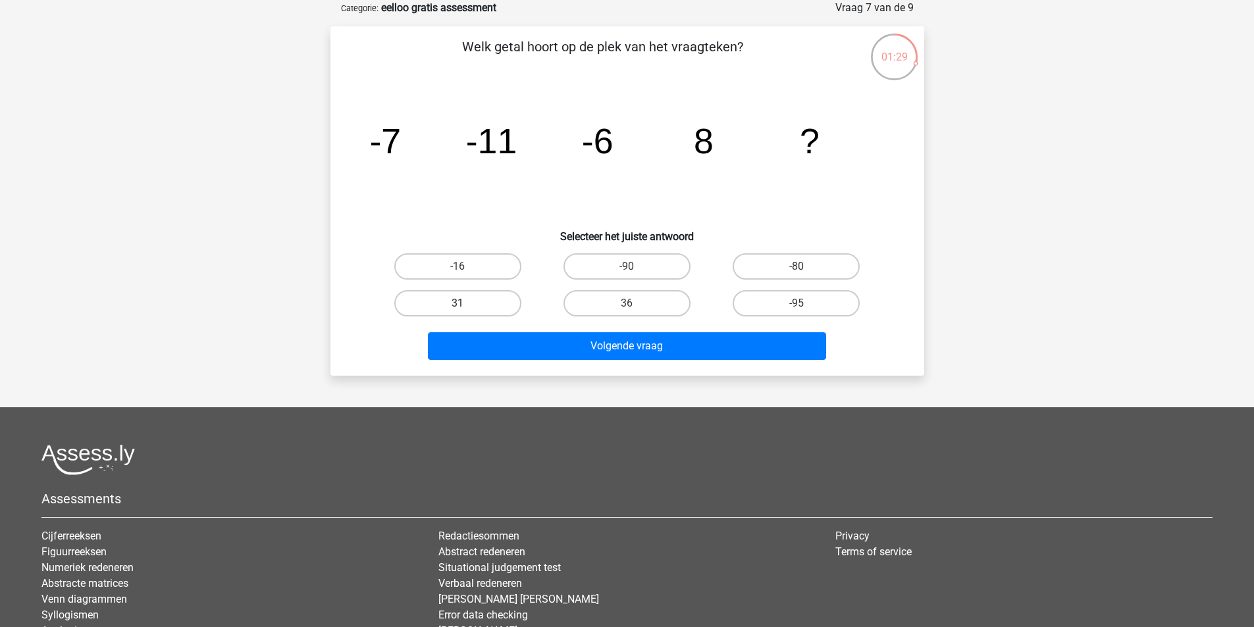
click at [442, 305] on label "31" at bounding box center [457, 303] width 127 height 26
click at [458, 305] on input "31" at bounding box center [462, 307] width 9 height 9
radio input "true"
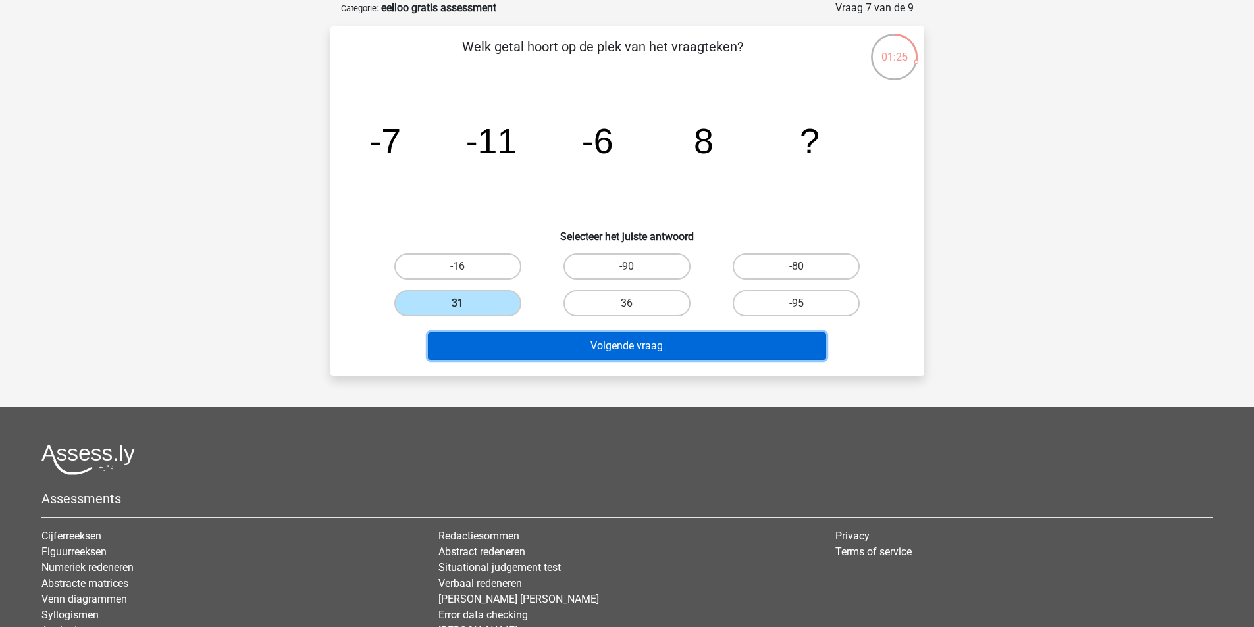
click at [561, 337] on button "Volgende vraag" at bounding box center [627, 346] width 398 height 28
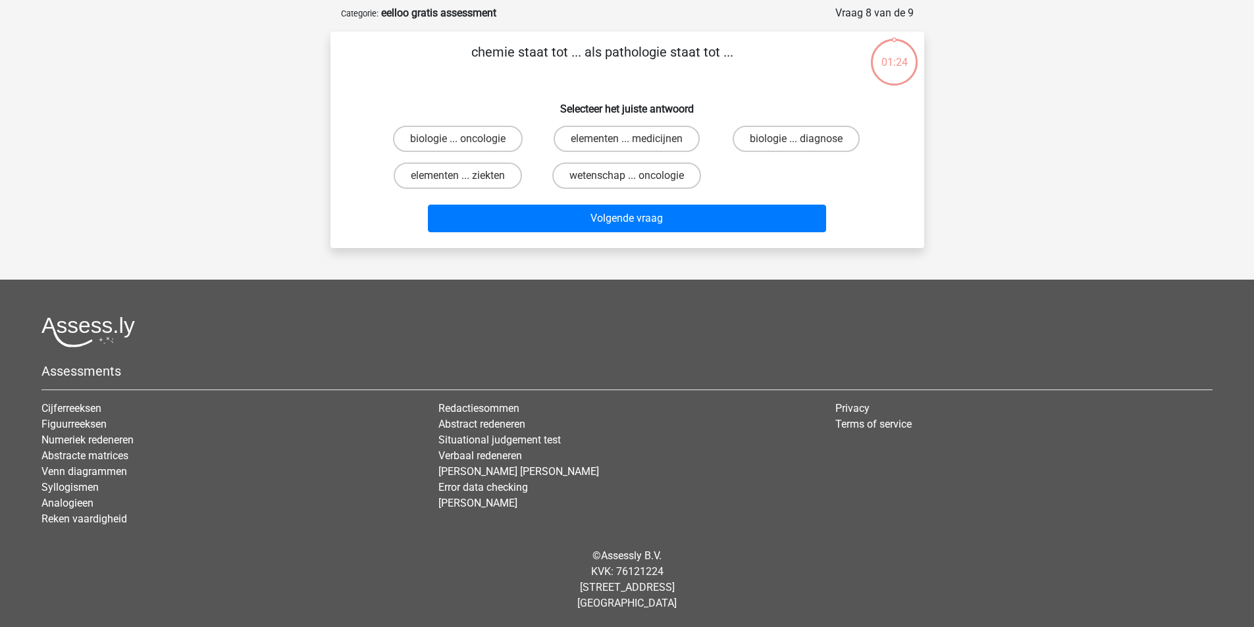
scroll to position [61, 0]
click at [498, 180] on label "elementen ... ziekten" at bounding box center [458, 176] width 128 height 26
click at [466, 180] on input "elementen ... ziekten" at bounding box center [462, 180] width 9 height 9
radio input "true"
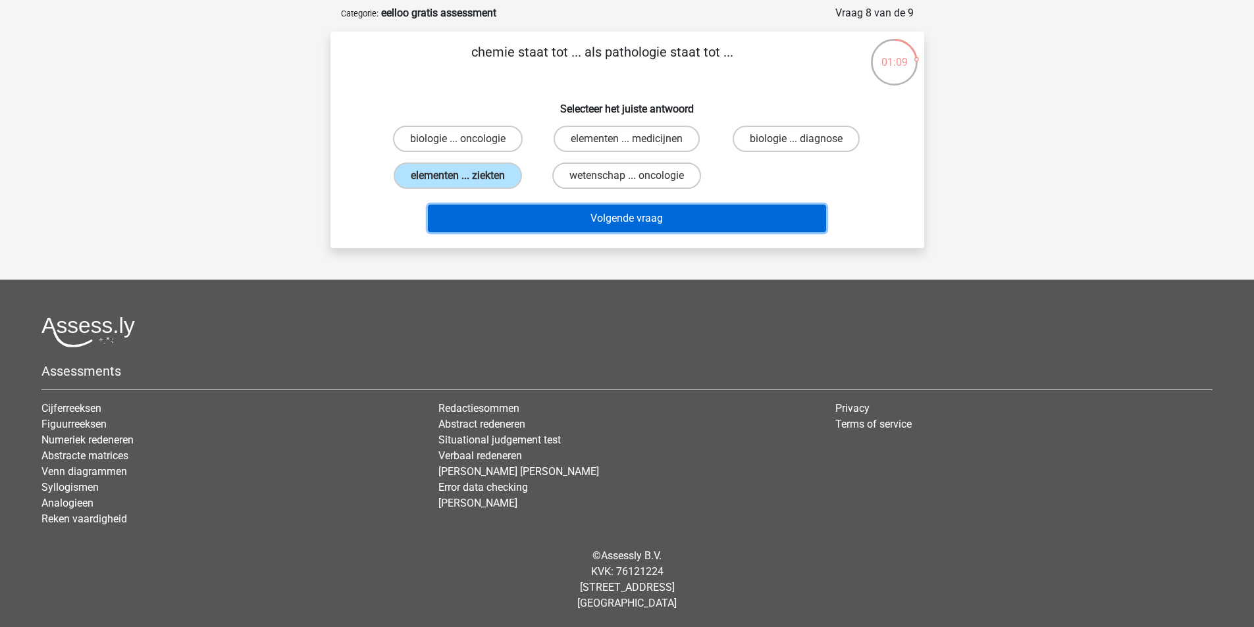
click at [508, 213] on button "Volgende vraag" at bounding box center [627, 219] width 398 height 28
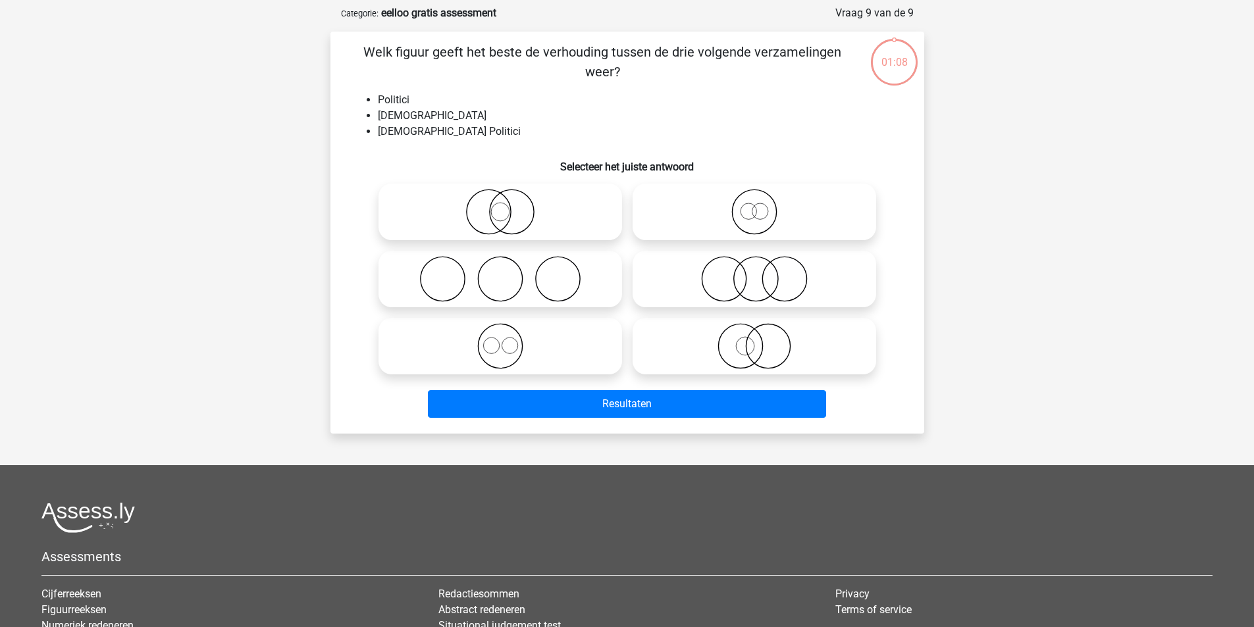
scroll to position [66, 0]
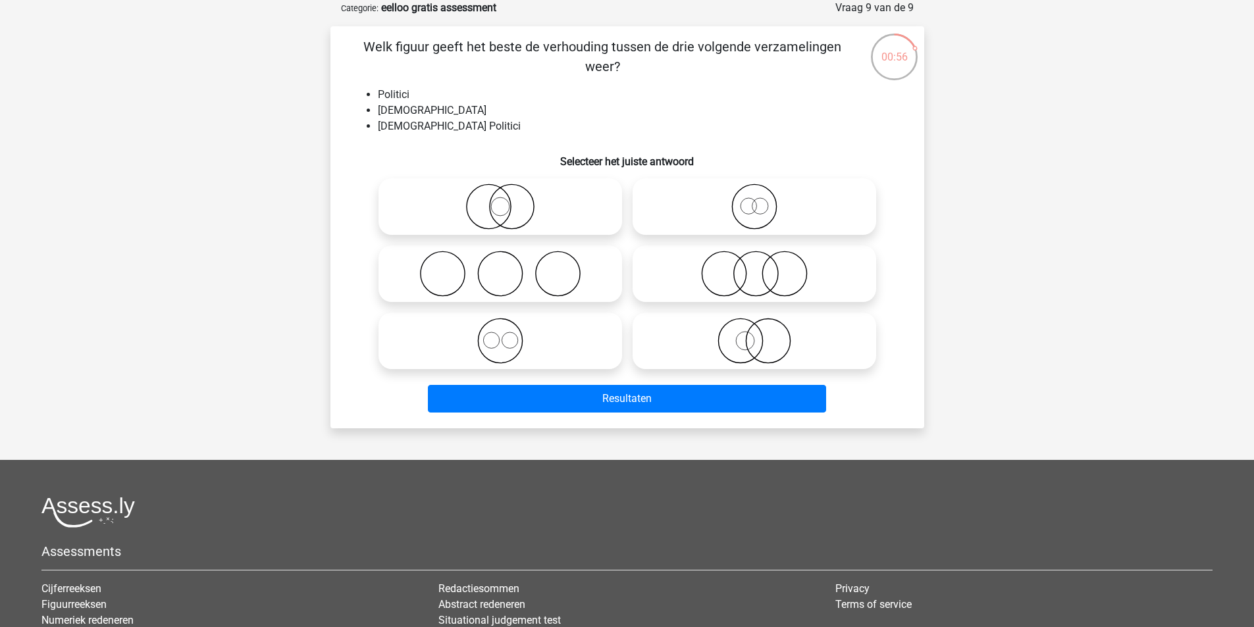
click at [699, 198] on icon at bounding box center [754, 207] width 233 height 46
click at [754, 198] on input "radio" at bounding box center [758, 196] width 9 height 9
radio input "true"
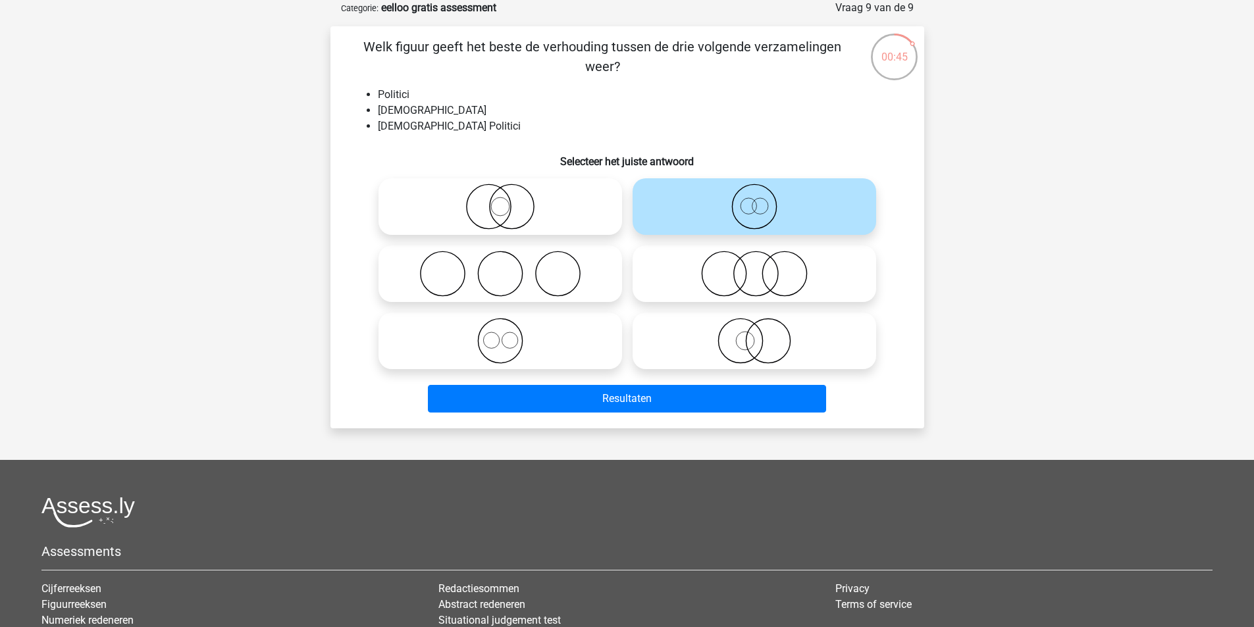
click at [569, 284] on icon at bounding box center [500, 274] width 233 height 46
click at [509, 267] on input "radio" at bounding box center [504, 263] width 9 height 9
radio input "true"
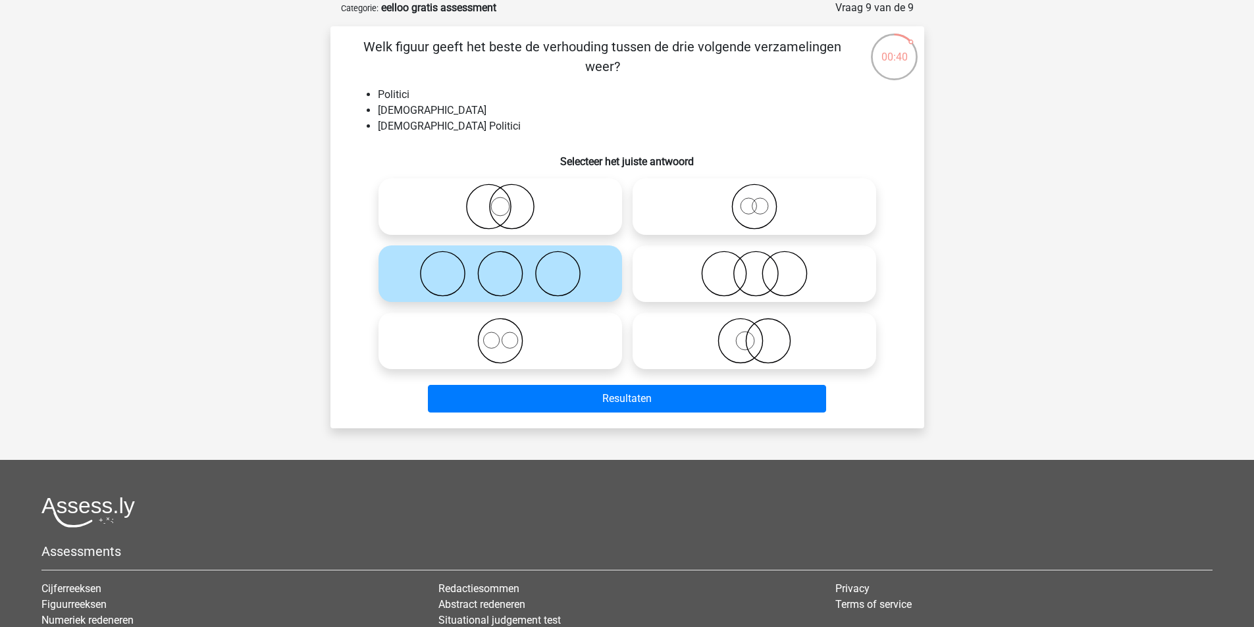
click at [563, 334] on icon at bounding box center [500, 341] width 233 height 46
click at [509, 334] on input "radio" at bounding box center [504, 330] width 9 height 9
radio input "true"
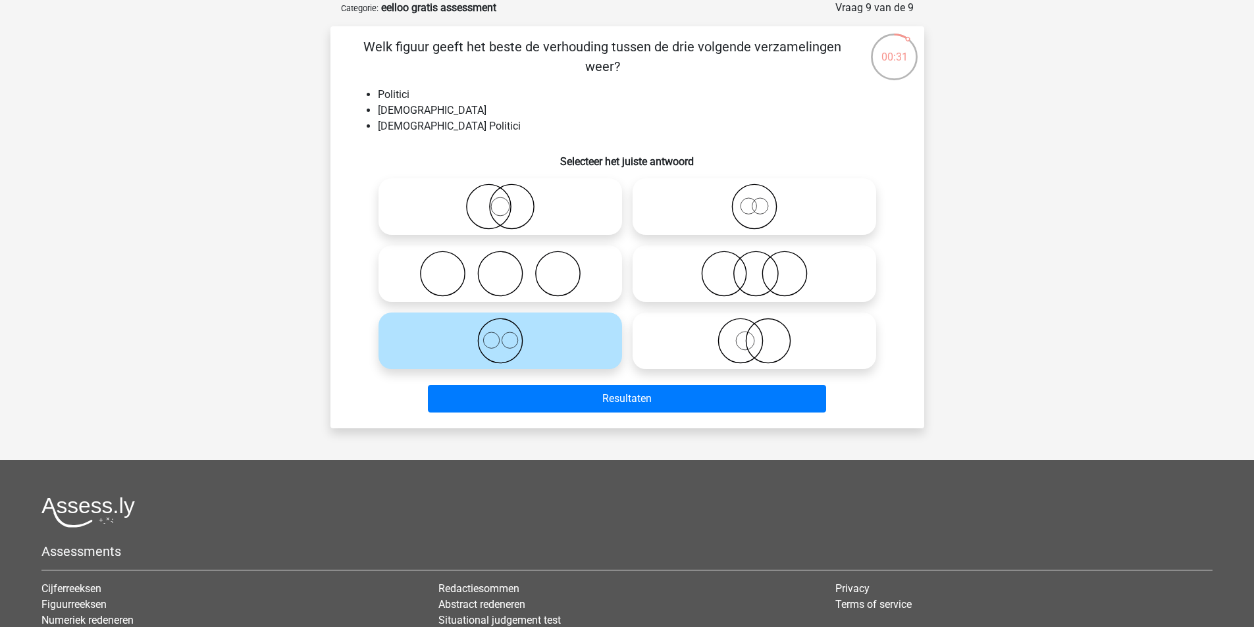
click at [765, 220] on icon at bounding box center [754, 207] width 233 height 46
click at [763, 200] on input "radio" at bounding box center [758, 196] width 9 height 9
radio input "true"
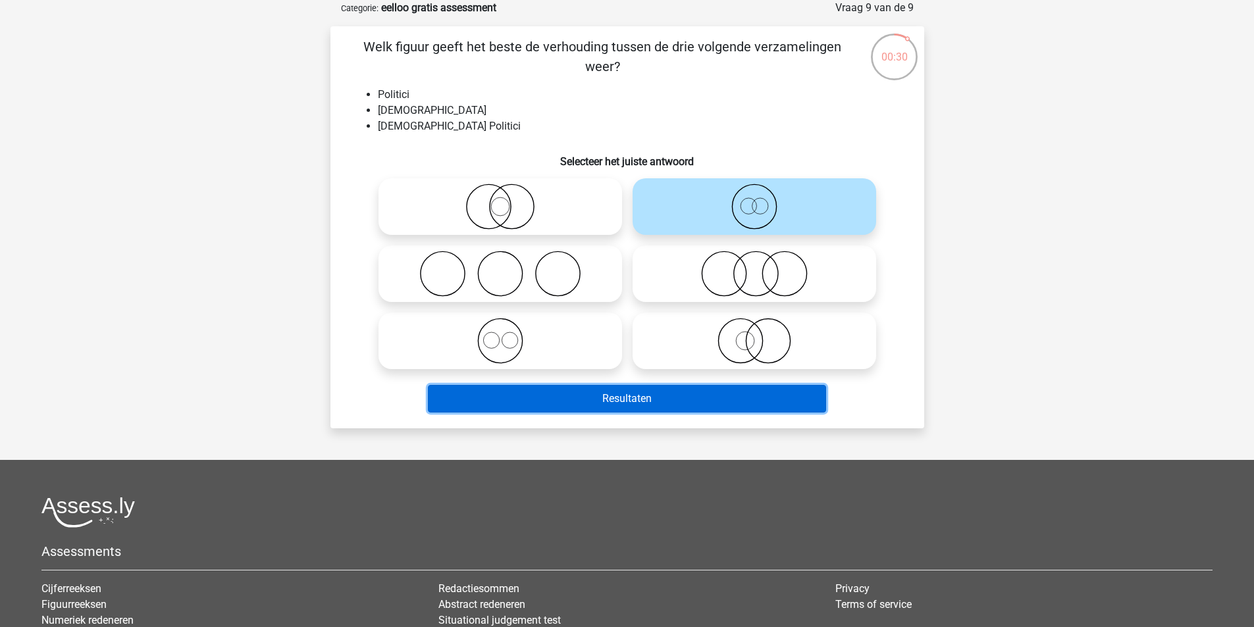
click at [649, 392] on button "Resultaten" at bounding box center [627, 399] width 398 height 28
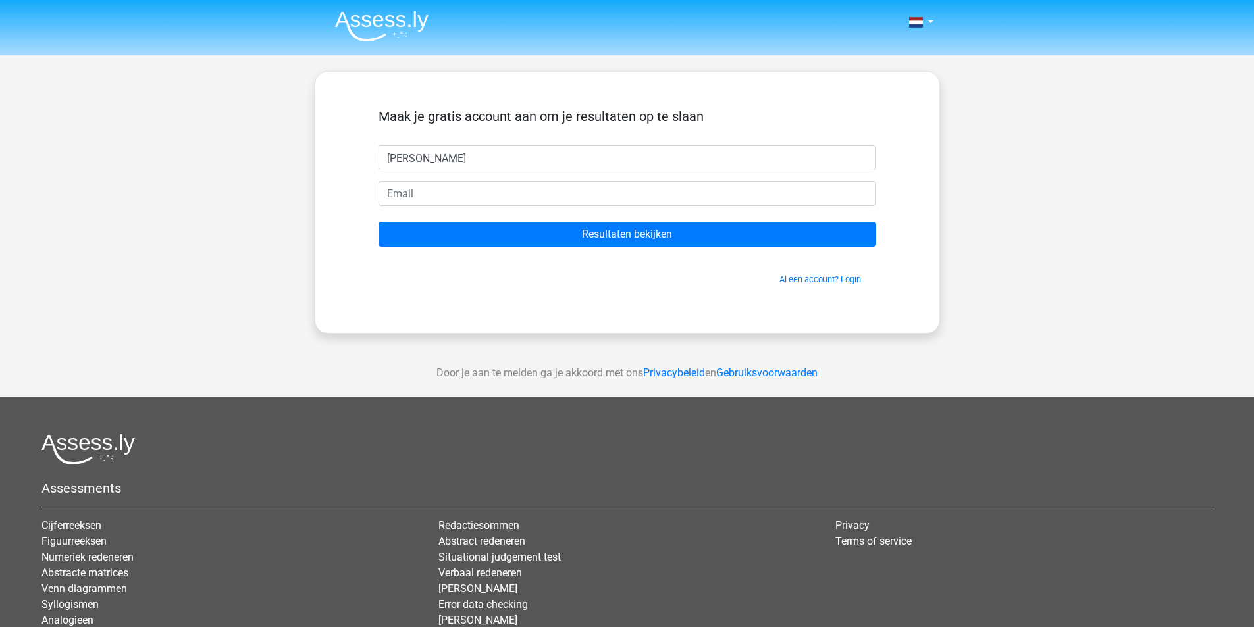
type input "Jesse"
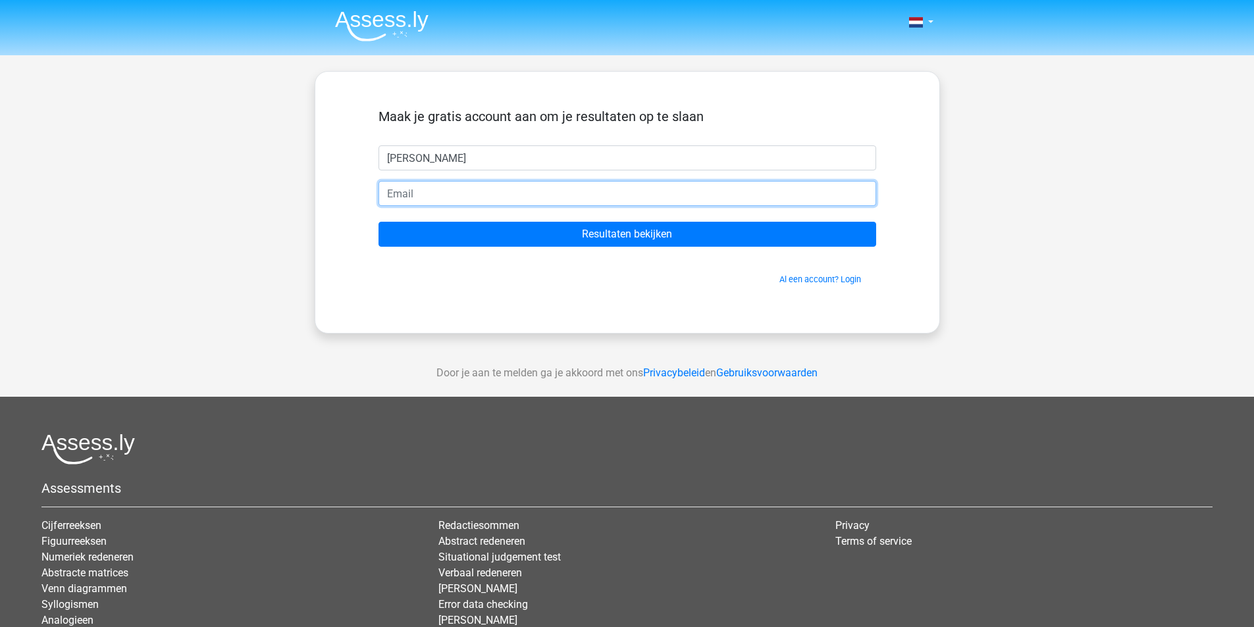
click at [485, 196] on input "email" at bounding box center [628, 193] width 498 height 25
type input "jannes.egbert@gmail.com"
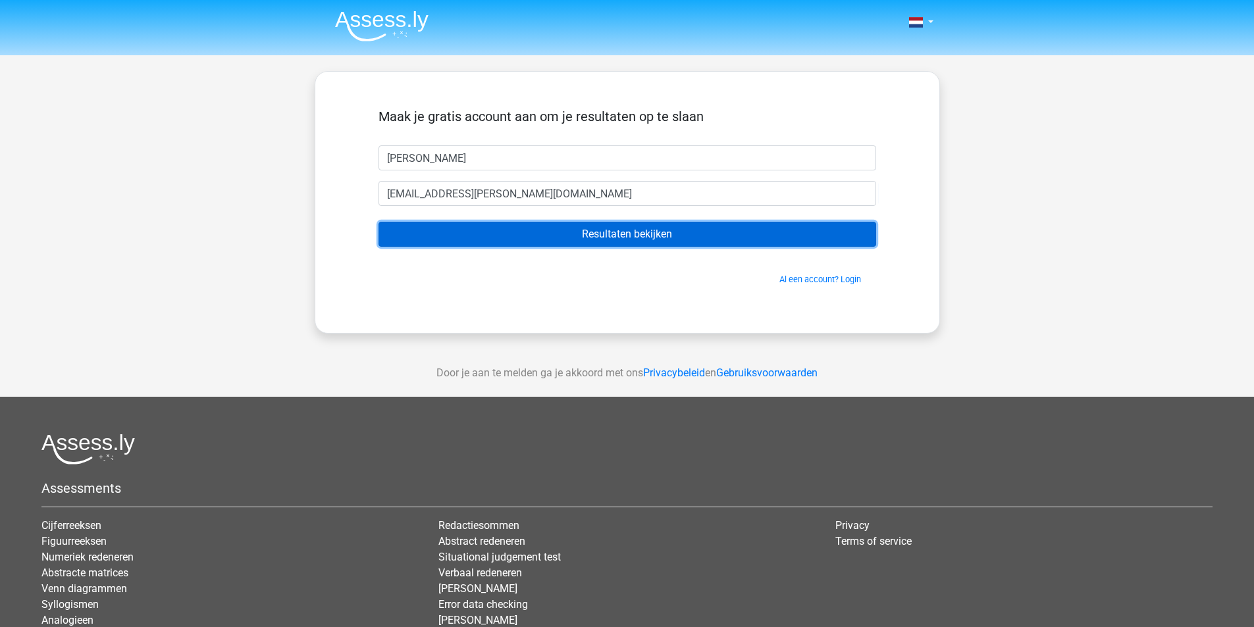
click at [531, 247] on input "Resultaten bekijken" at bounding box center [628, 234] width 498 height 25
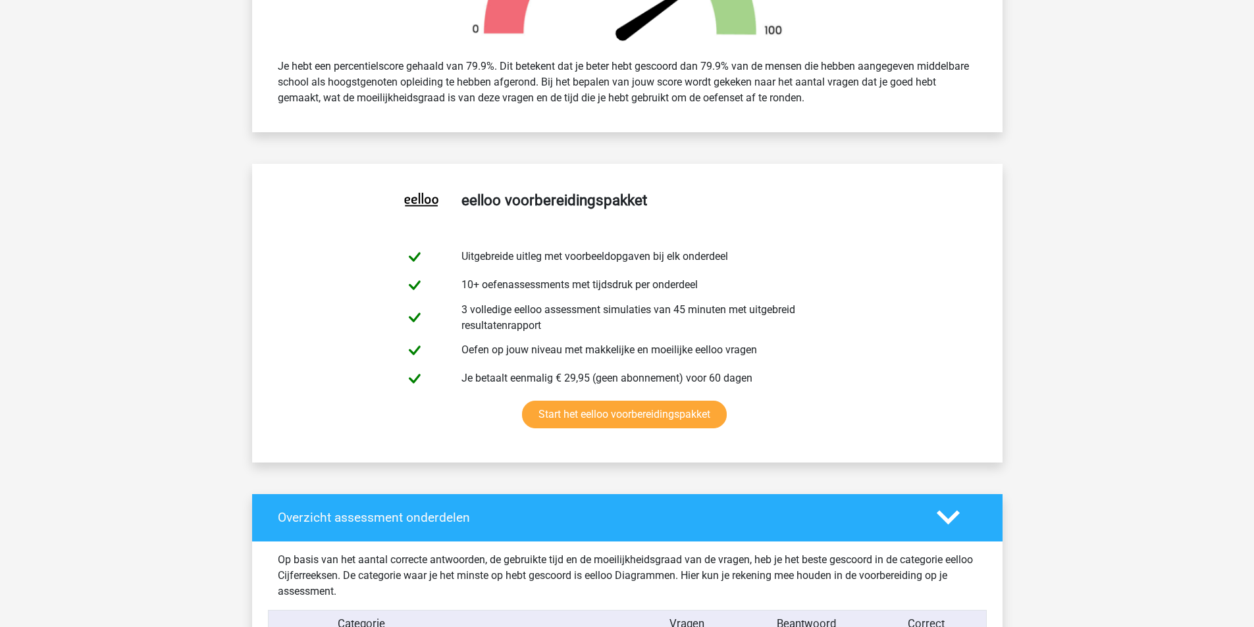
scroll to position [543, 0]
